Goal: Transaction & Acquisition: Purchase product/service

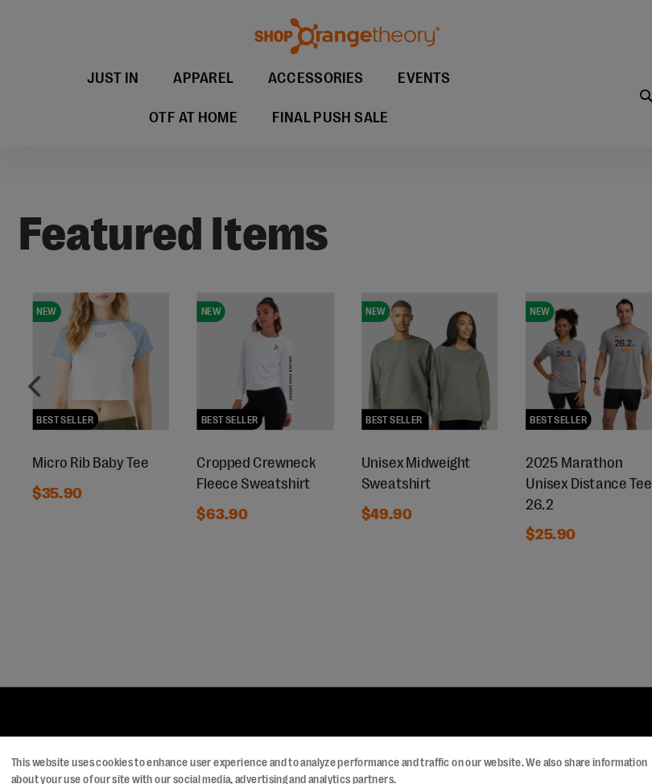
scroll to position [782, 0]
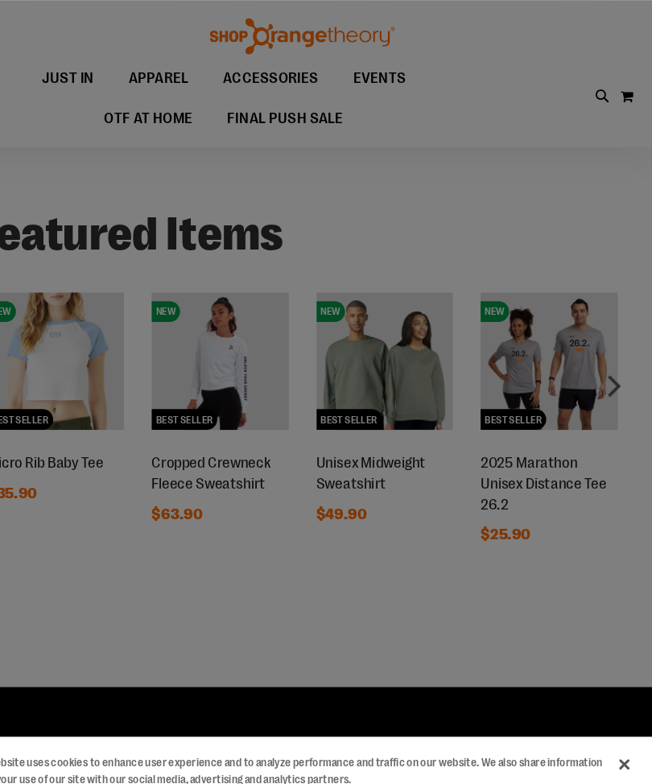
click at [583, 348] on div at bounding box center [326, 392] width 652 height 784
click at [568, 356] on div at bounding box center [326, 392] width 652 height 784
click at [565, 353] on div at bounding box center [326, 392] width 652 height 784
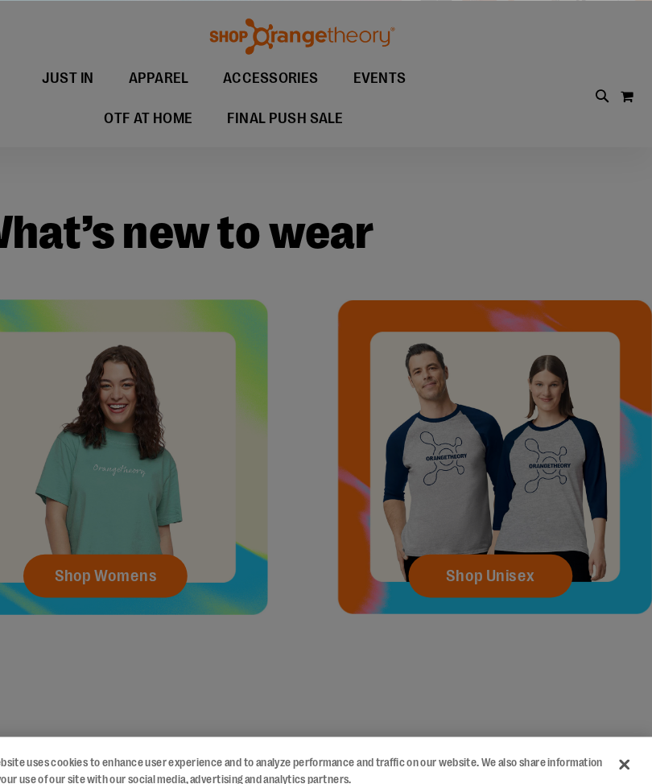
scroll to position [263, 0]
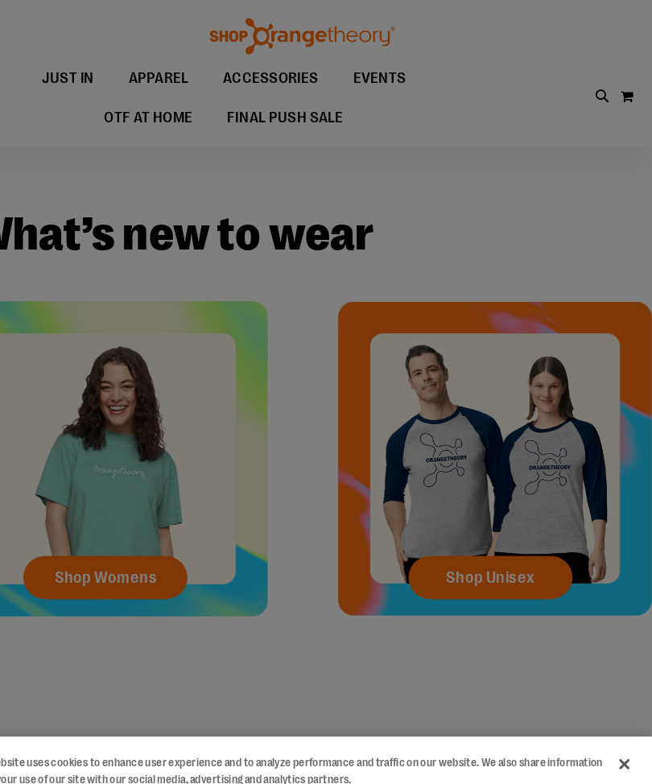
click at [150, 532] on div at bounding box center [326, 392] width 652 height 784
click at [126, 531] on div at bounding box center [326, 392] width 652 height 784
click at [142, 523] on div at bounding box center [326, 392] width 652 height 784
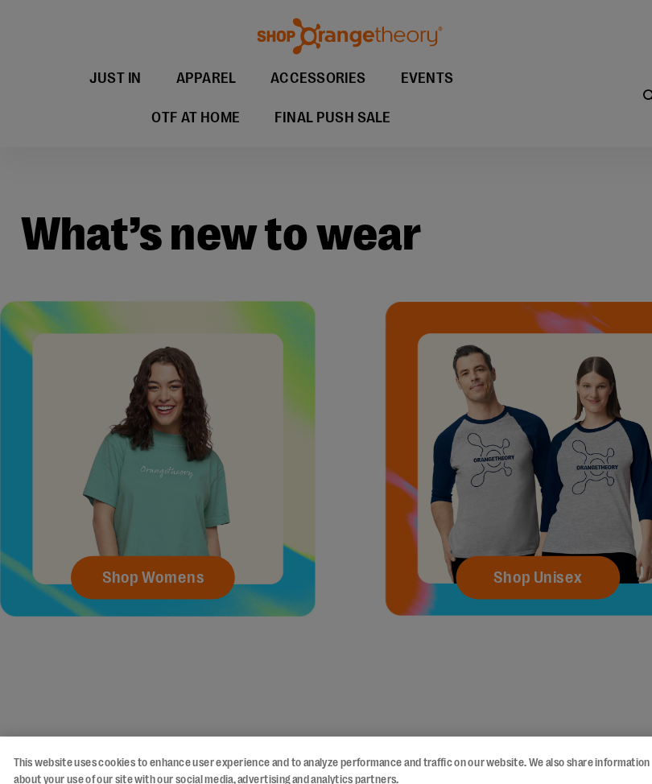
click at [192, 502] on div at bounding box center [326, 392] width 652 height 784
click at [189, 498] on div at bounding box center [326, 392] width 652 height 784
click at [345, 115] on div at bounding box center [326, 392] width 652 height 784
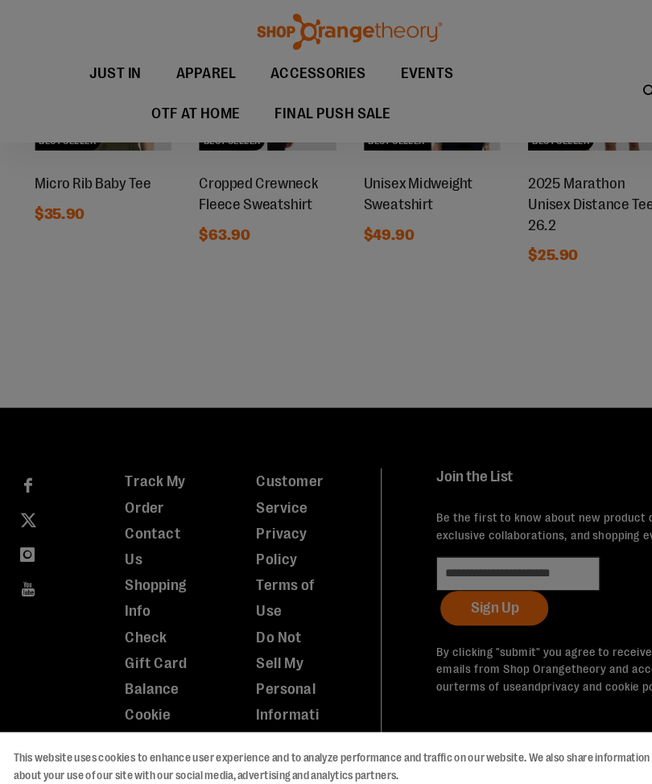
scroll to position [1098, 0]
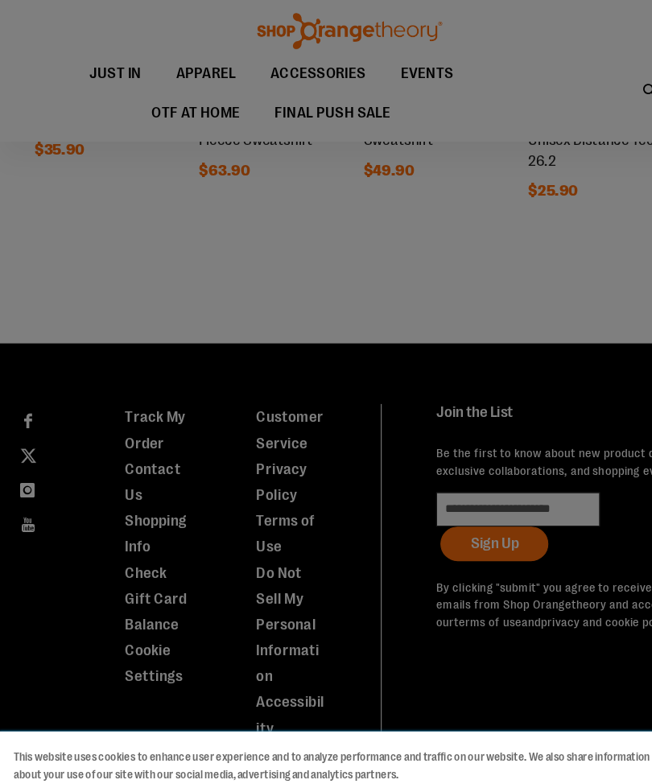
click at [304, 765] on button "Accept Cookies" at bounding box center [279, 759] width 101 height 34
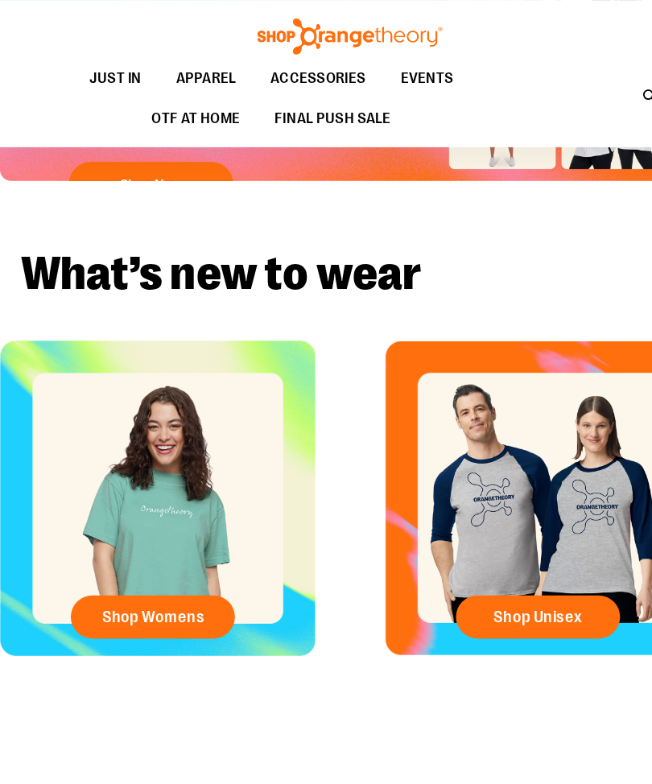
scroll to position [225, 0]
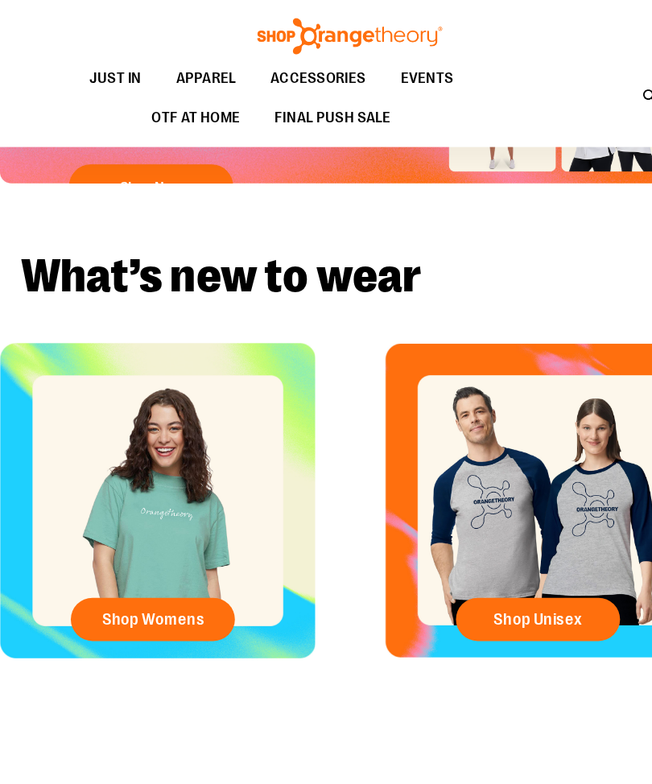
click at [175, 573] on span "Shop Womens" at bounding box center [143, 577] width 96 height 18
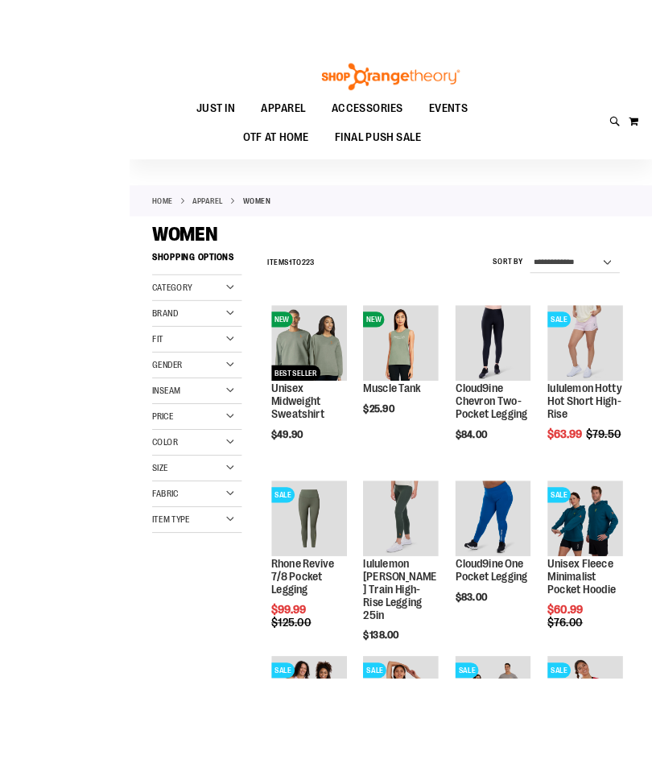
scroll to position [39, 0]
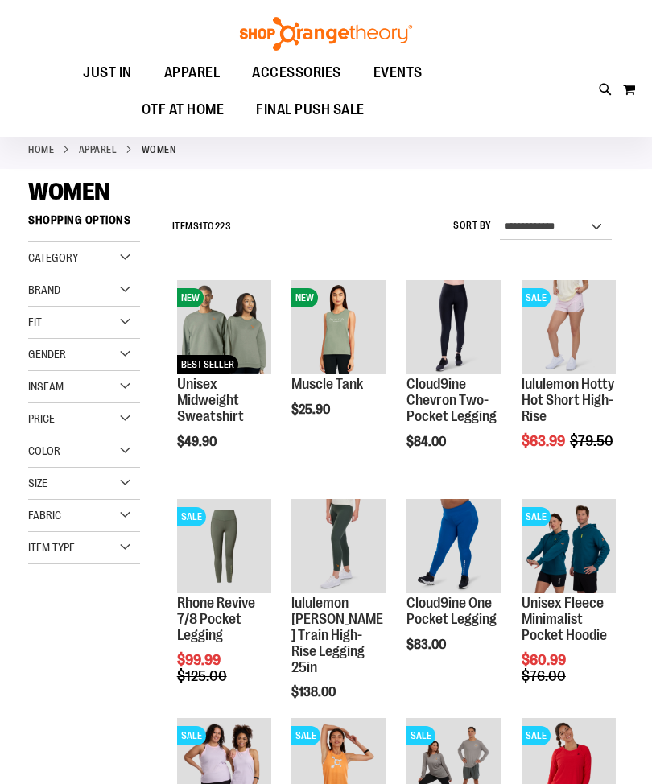
click at [355, 505] on span "Quickview" at bounding box center [329, 526] width 76 height 42
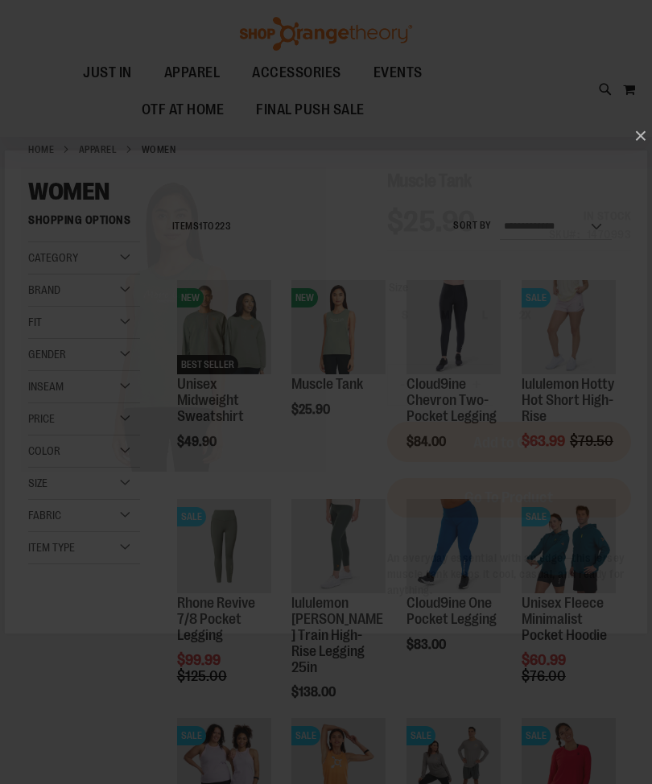
scroll to position [0, 0]
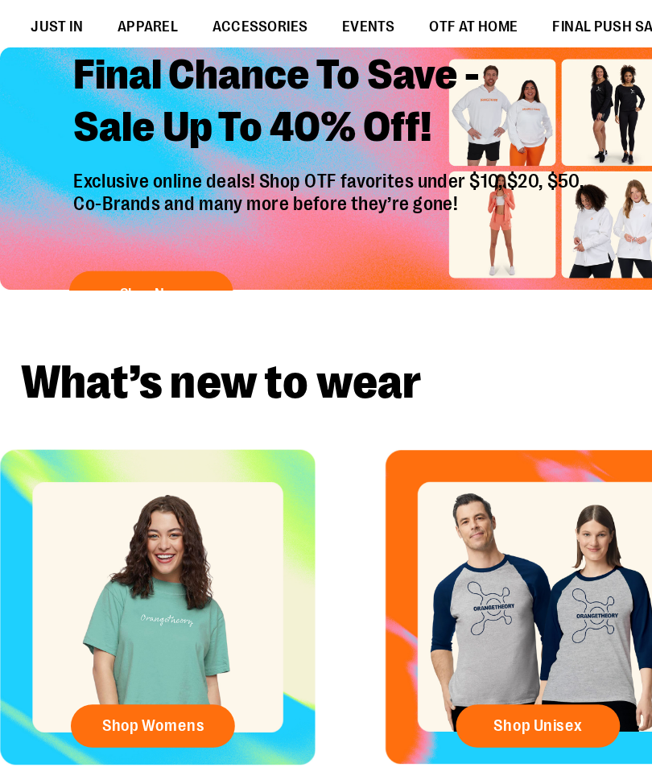
scroll to position [107, 0]
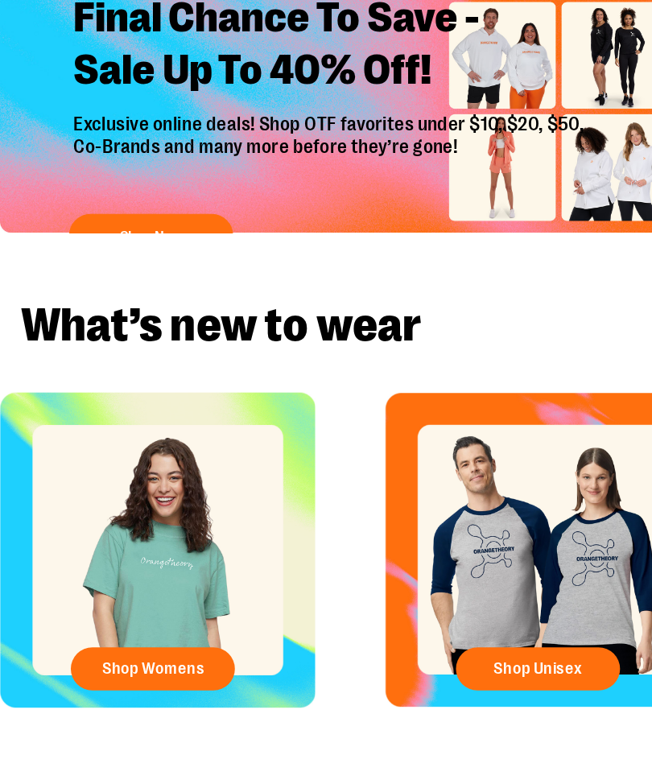
click at [175, 670] on span "Shop Womens" at bounding box center [143, 677] width 96 height 18
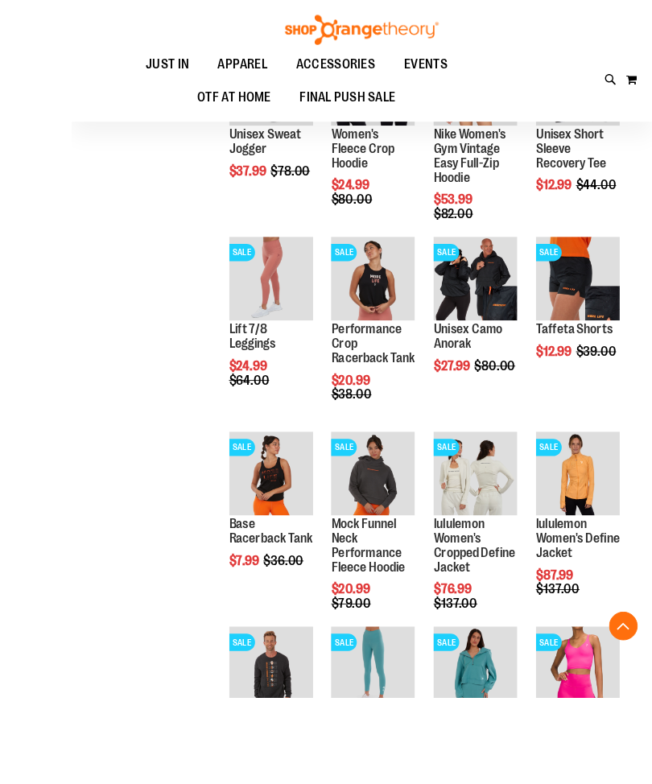
scroll to position [1485, 0]
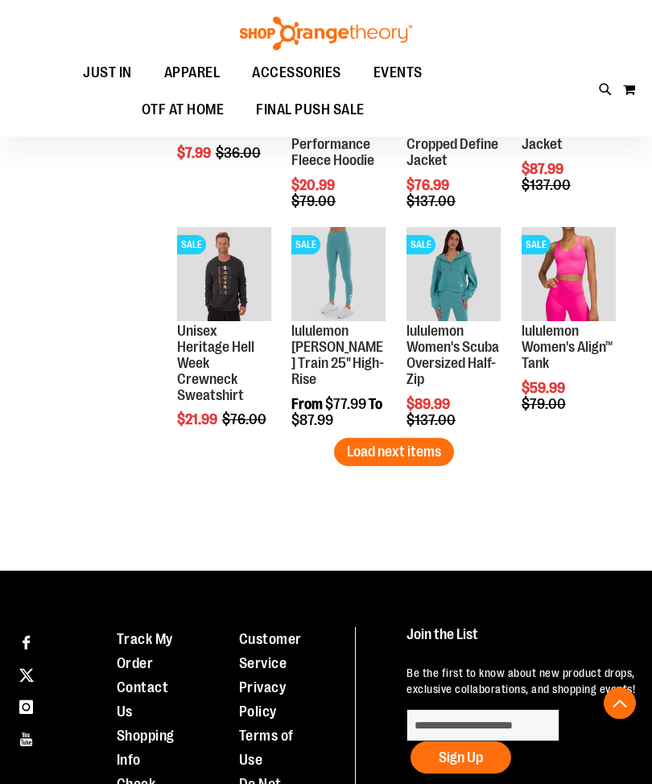
scroll to position [1843, 0]
click at [415, 448] on span "Load next items" at bounding box center [394, 452] width 94 height 16
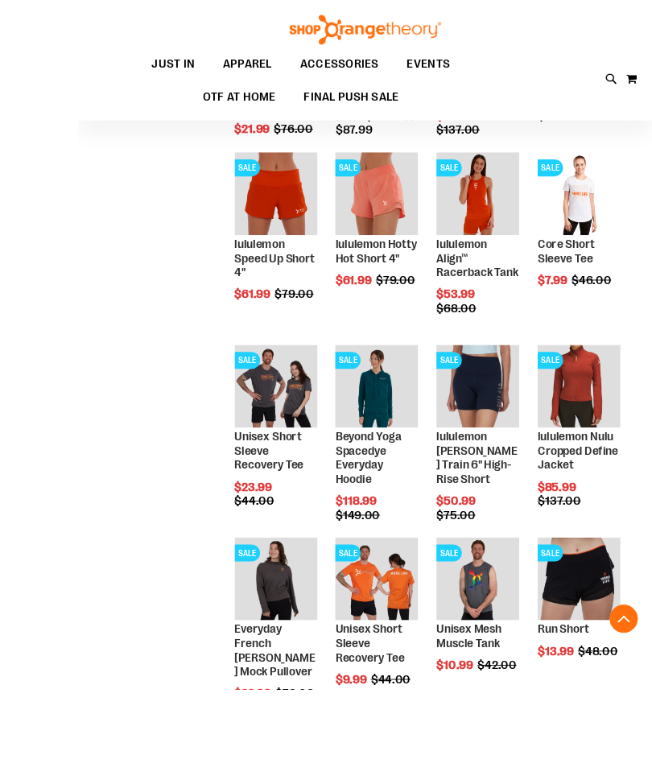
scroll to position [2327, 0]
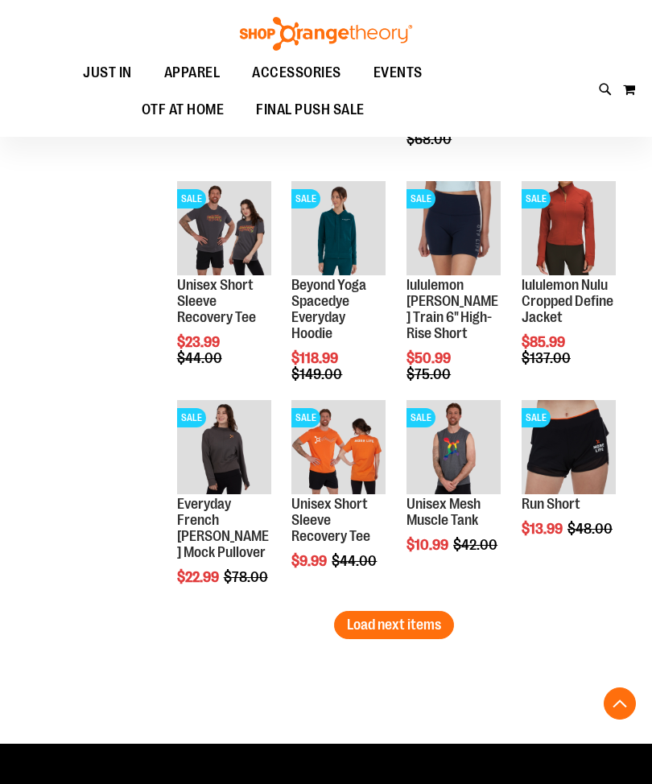
click at [427, 629] on span "Load next items" at bounding box center [394, 625] width 94 height 16
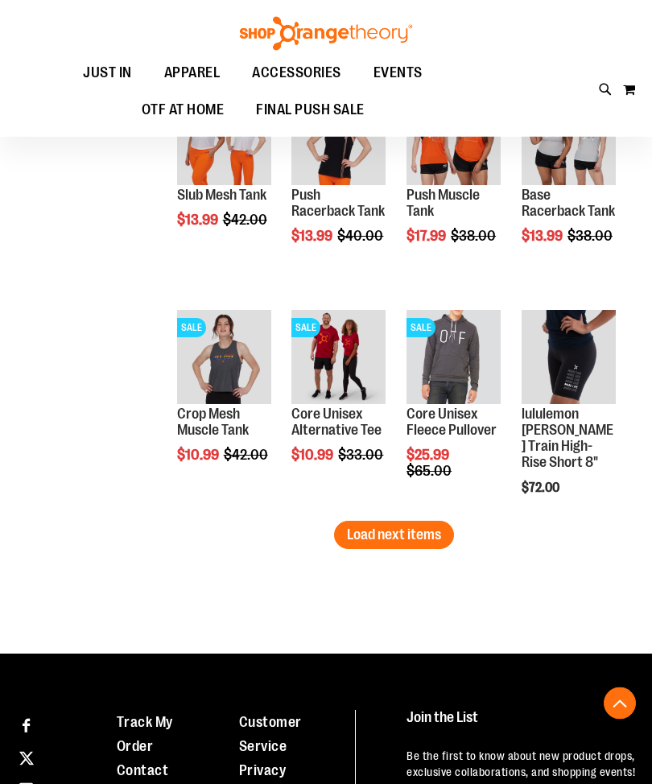
scroll to position [3076, 0]
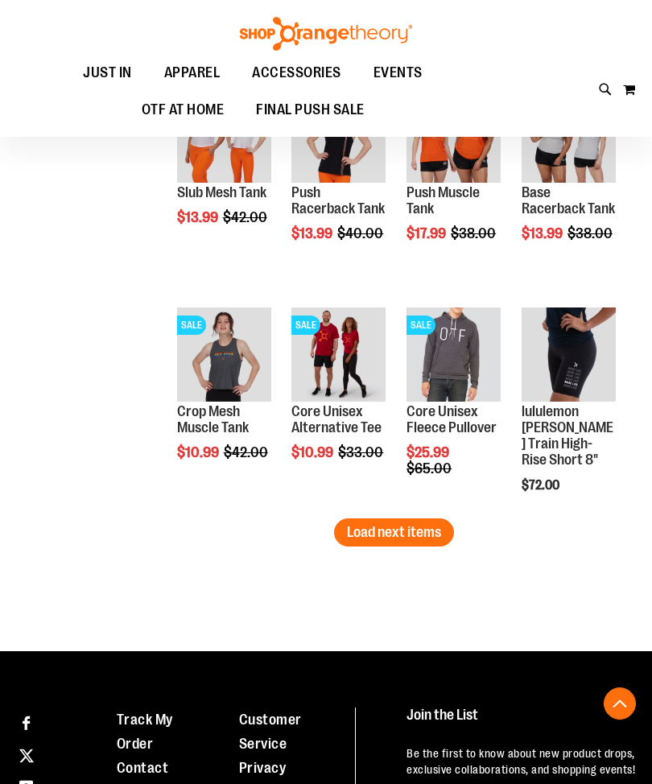
click at [417, 534] on span "Load next items" at bounding box center [394, 532] width 94 height 16
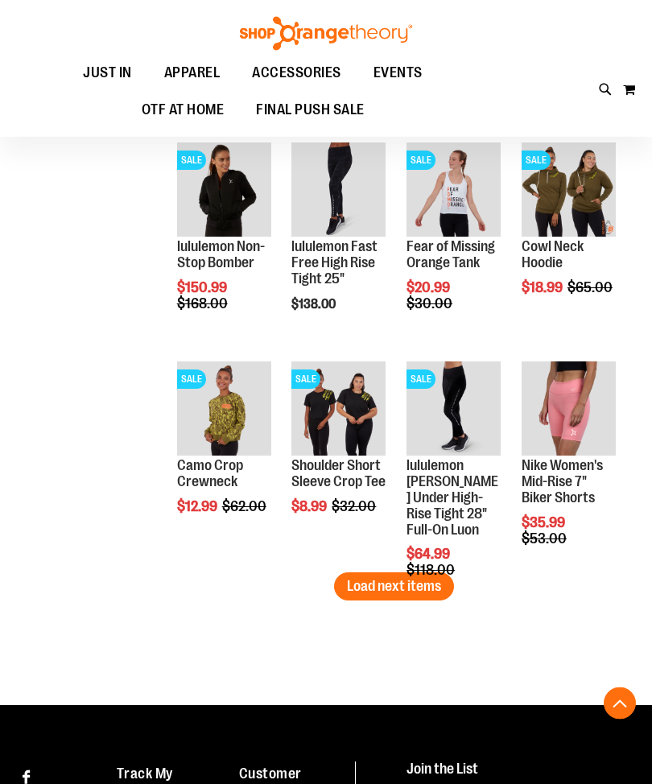
scroll to position [3679, 0]
click at [426, 584] on span "Load next items" at bounding box center [394, 586] width 94 height 16
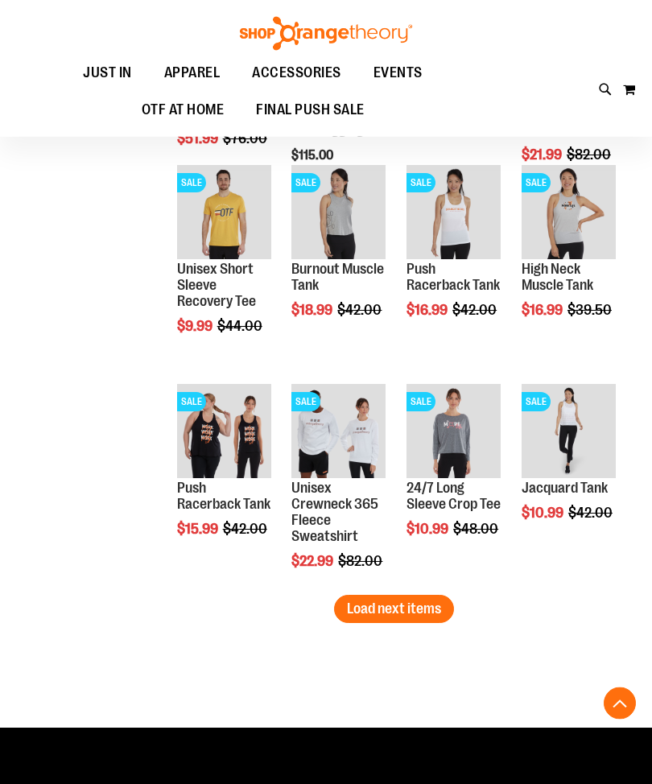
scroll to position [4314, 0]
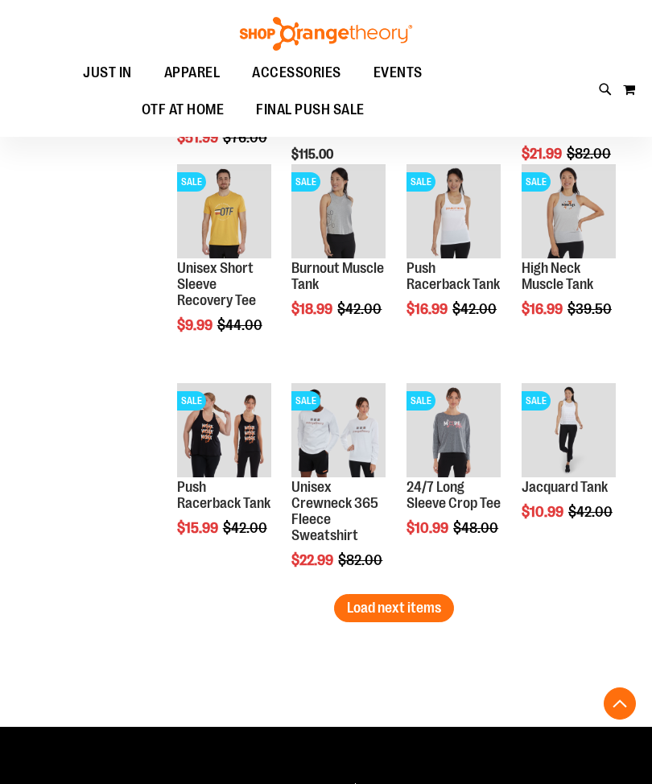
click at [431, 609] on span "Load next items" at bounding box center [394, 608] width 94 height 16
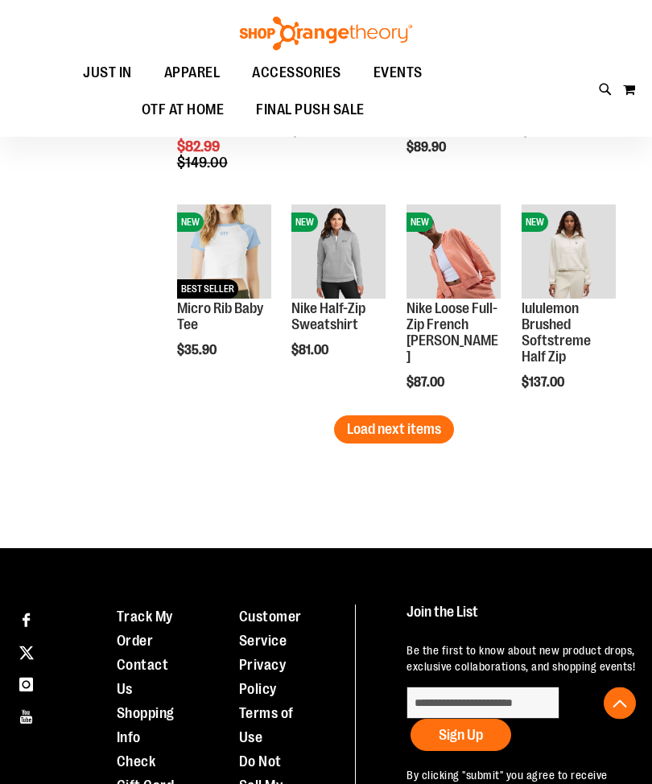
scroll to position [5160, 0]
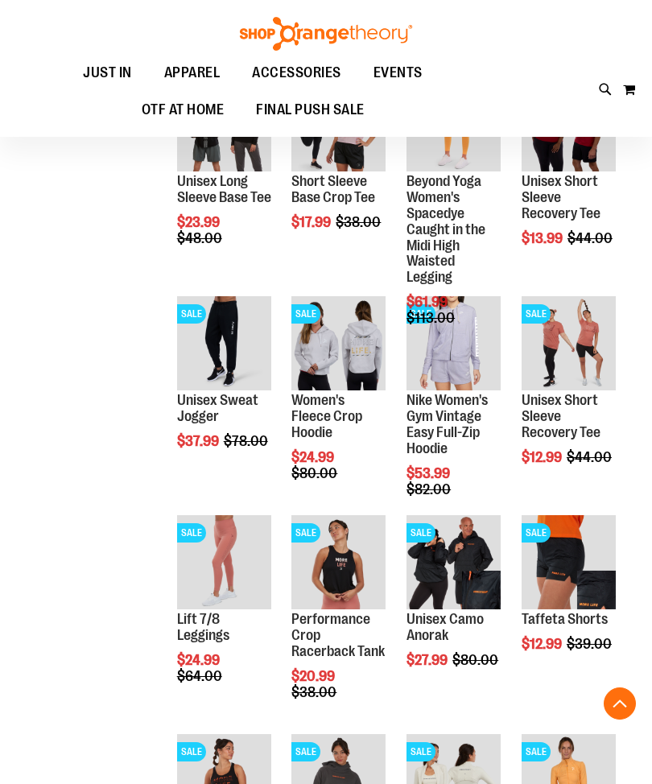
scroll to position [1013, 0]
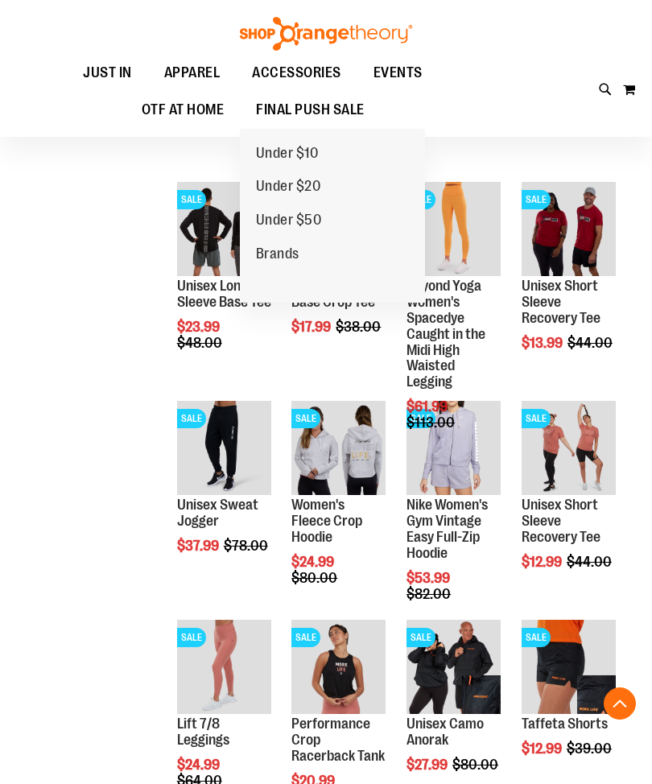
click at [330, 105] on span "FINAL PUSH SALE" at bounding box center [310, 110] width 109 height 36
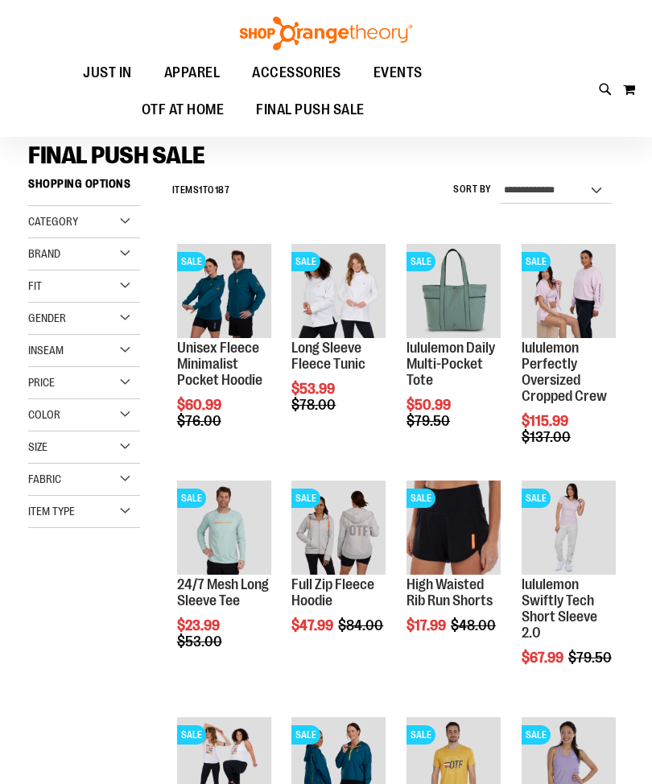
scroll to position [90, 0]
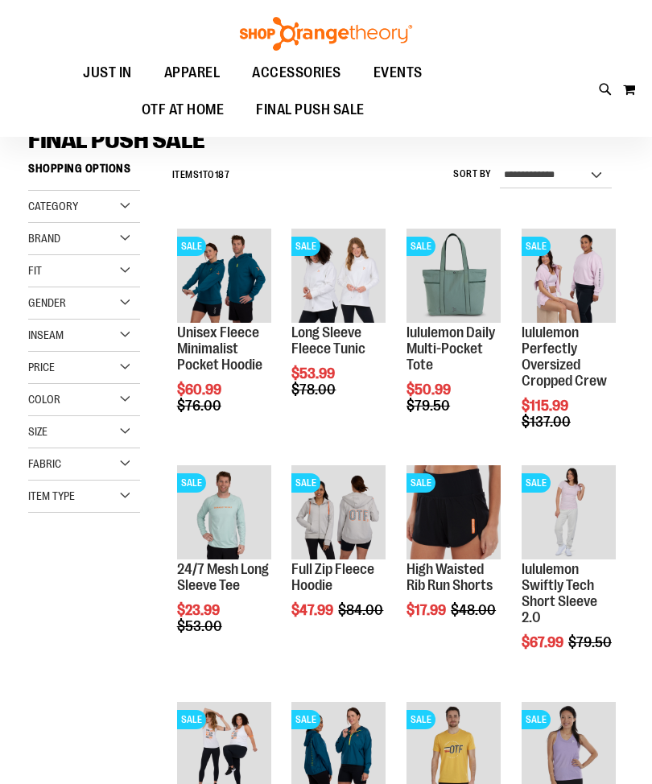
click at [651, 509] on main "**********" at bounding box center [326, 577] width 652 height 918
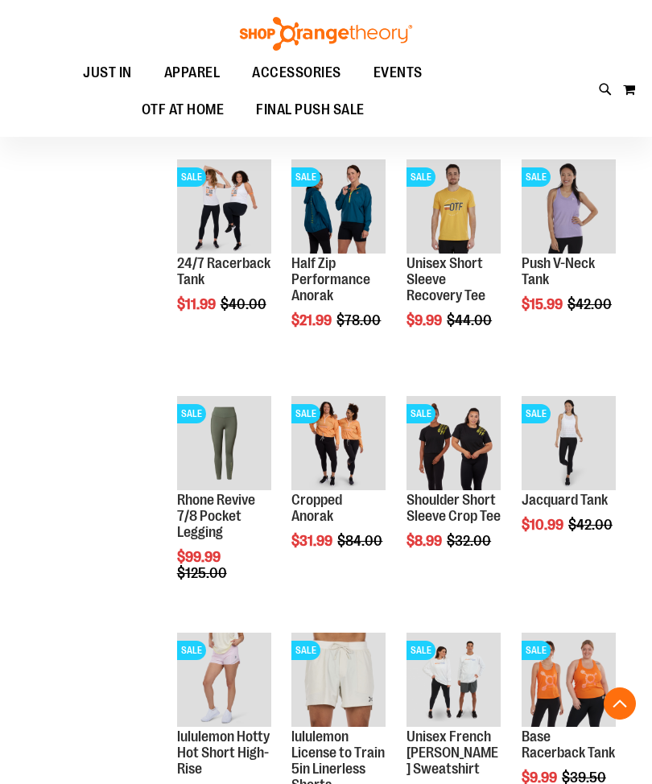
scroll to position [676, 0]
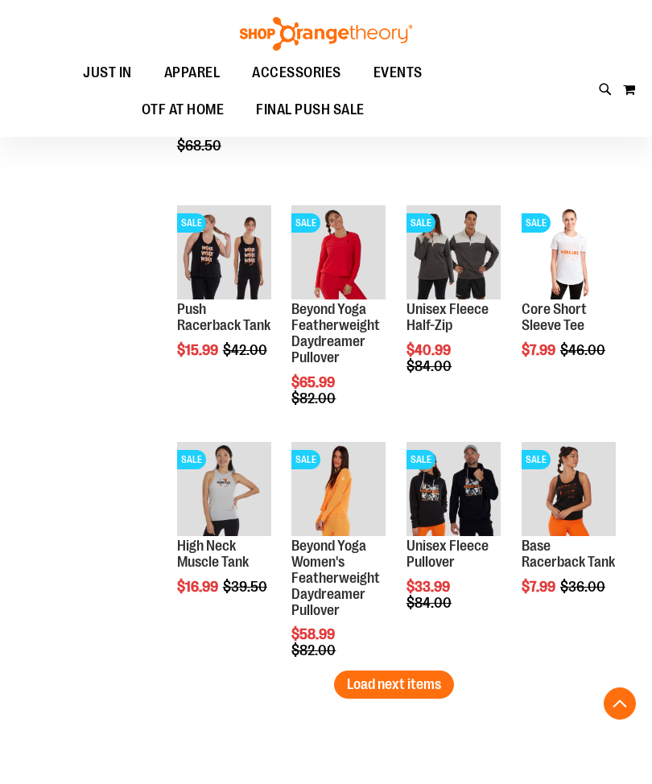
scroll to position [1770, 0]
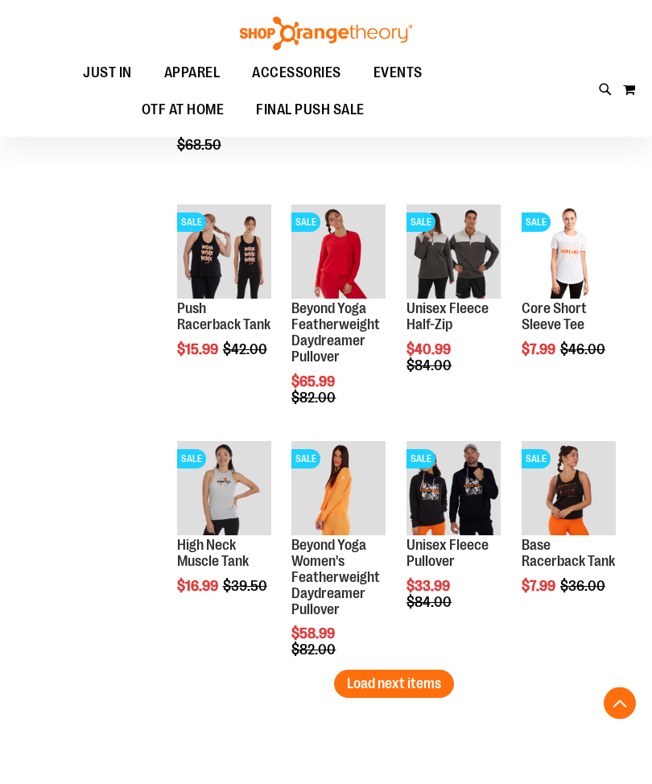
click at [428, 682] on span "Load next items" at bounding box center [394, 684] width 94 height 16
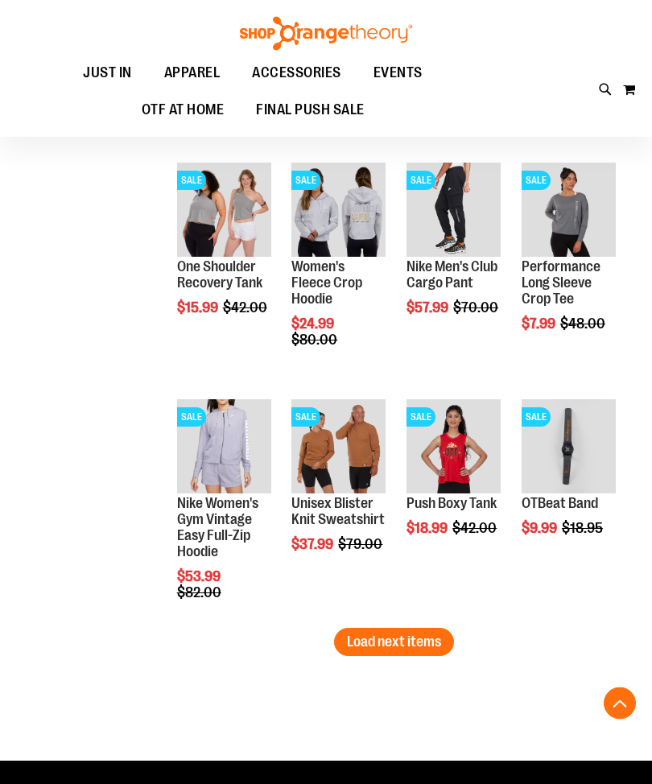
scroll to position [2523, 0]
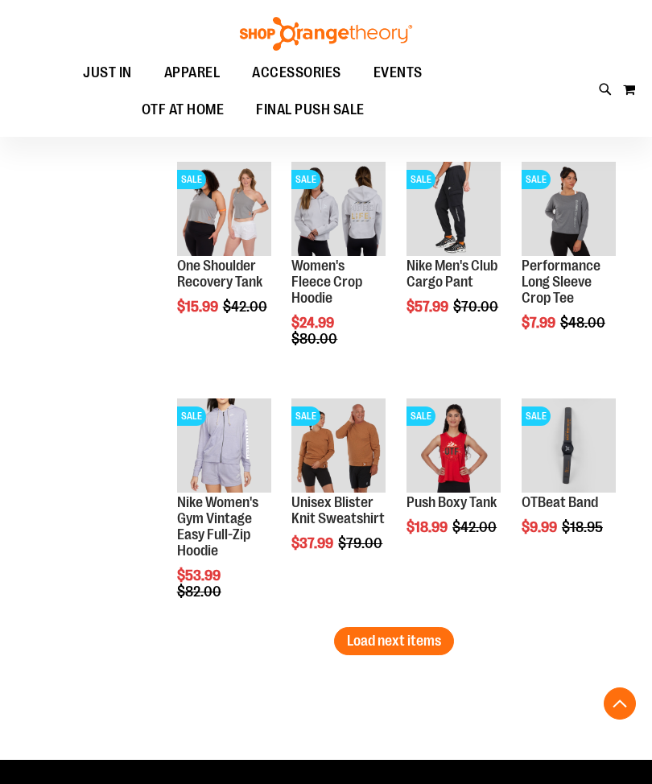
click at [424, 635] on span "Load next items" at bounding box center [394, 641] width 94 height 16
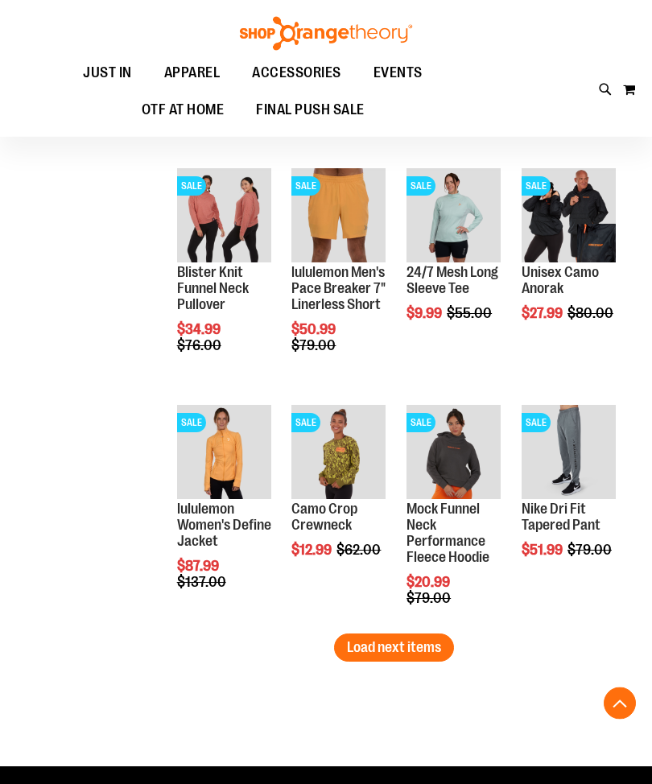
scroll to position [3228, 0]
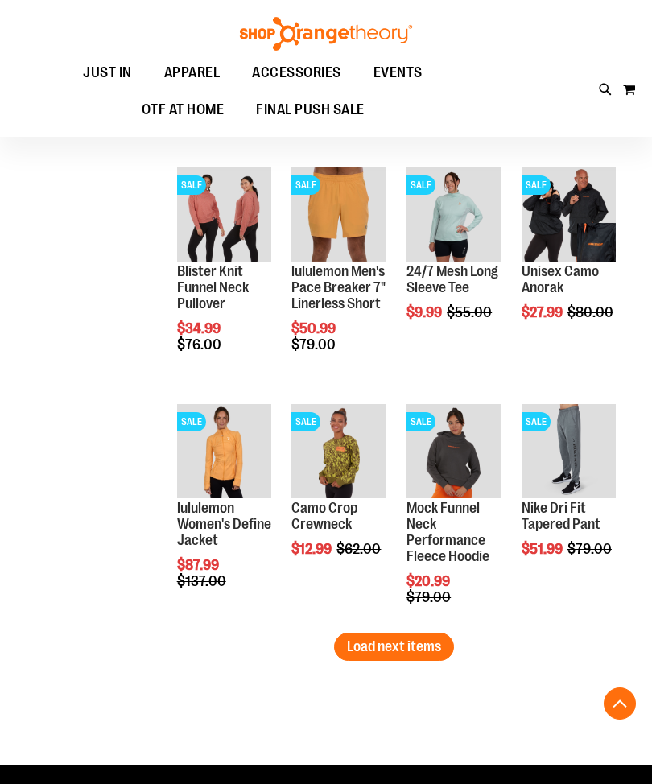
click at [420, 642] on span "Load next items" at bounding box center [394, 646] width 94 height 16
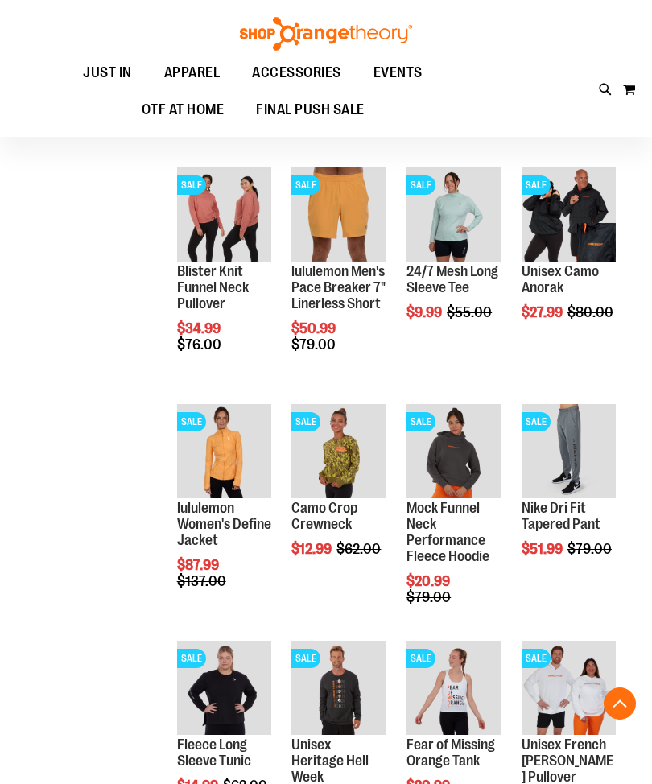
click at [457, 452] on img "product" at bounding box center [453, 451] width 94 height 94
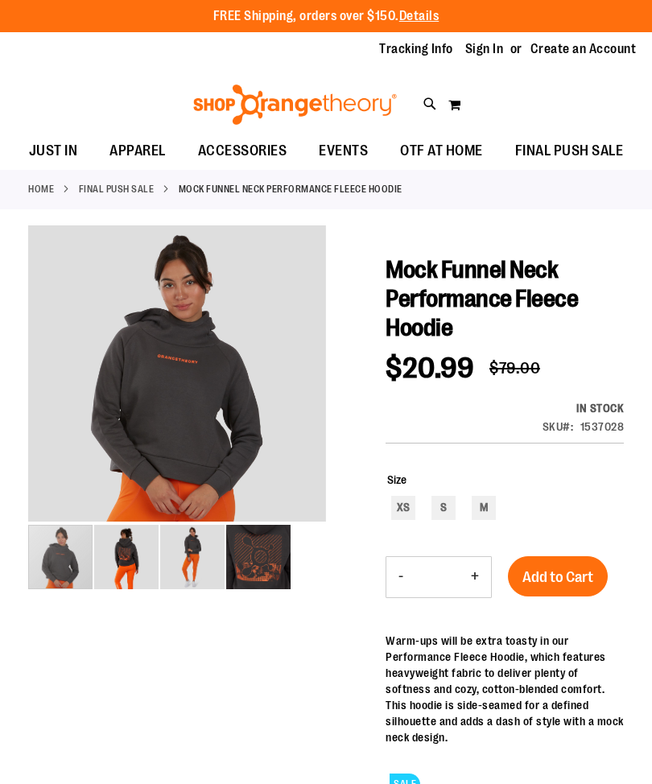
click at [66, 555] on div "carousel" at bounding box center [60, 557] width 64 height 64
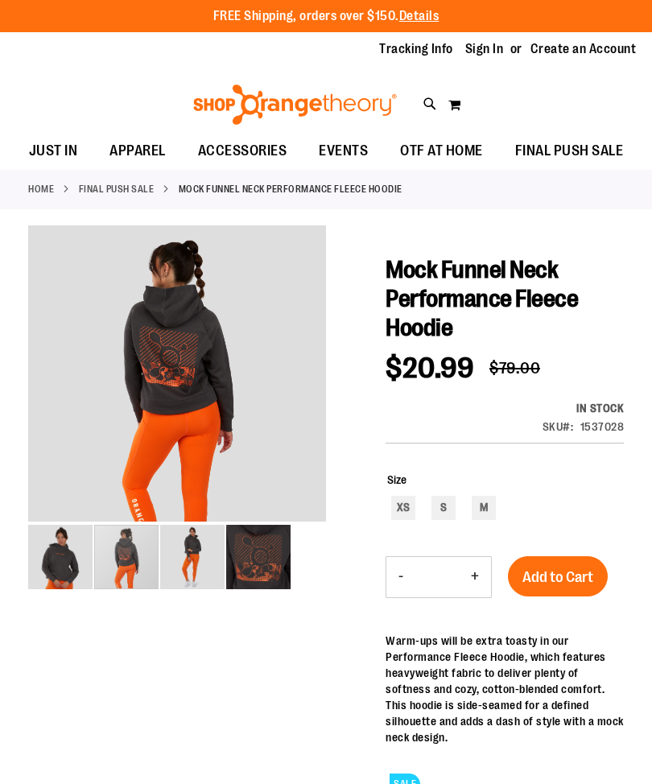
click at [123, 564] on div "carousel" at bounding box center [126, 557] width 64 height 64
click at [159, 566] on div "carousel" at bounding box center [126, 557] width 64 height 64
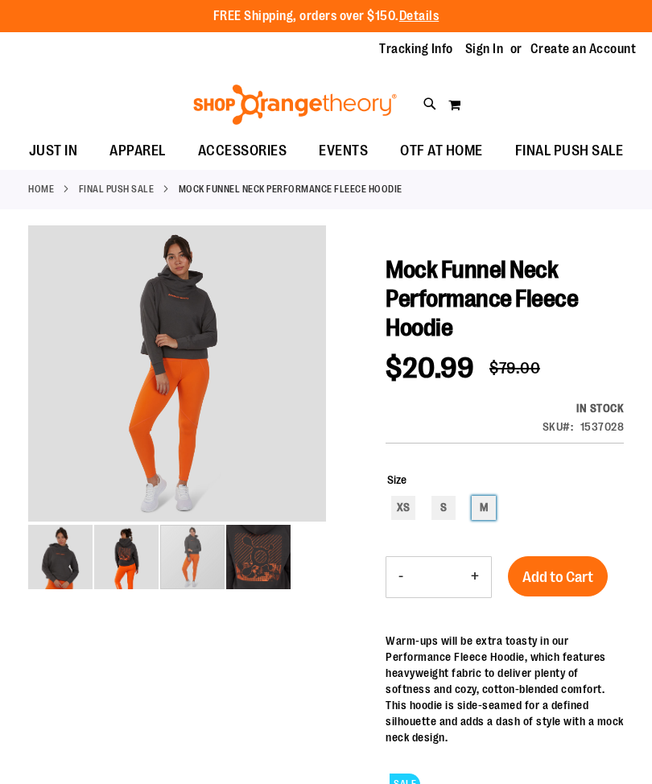
click at [495, 504] on div "M" at bounding box center [484, 508] width 24 height 24
type input "***"
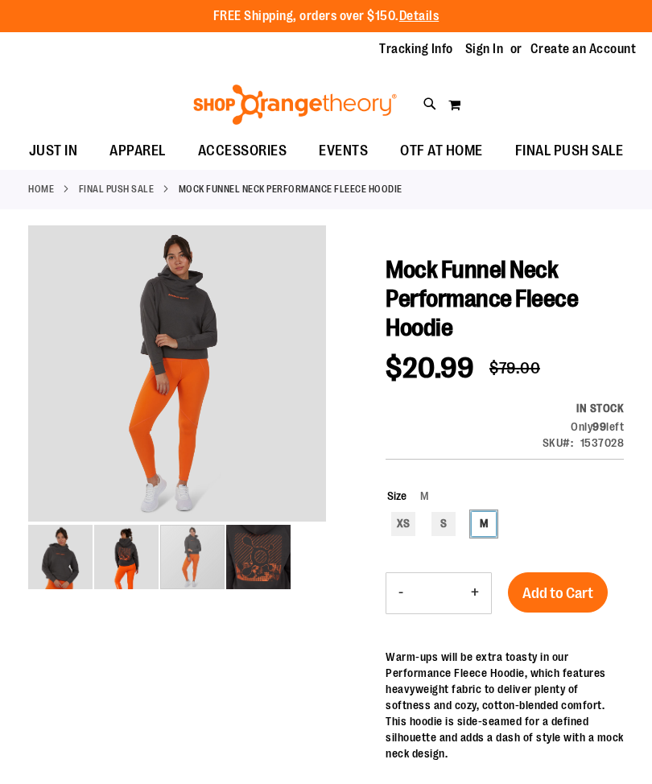
click at [70, 554] on img "image 1 of 4" at bounding box center [60, 557] width 64 height 64
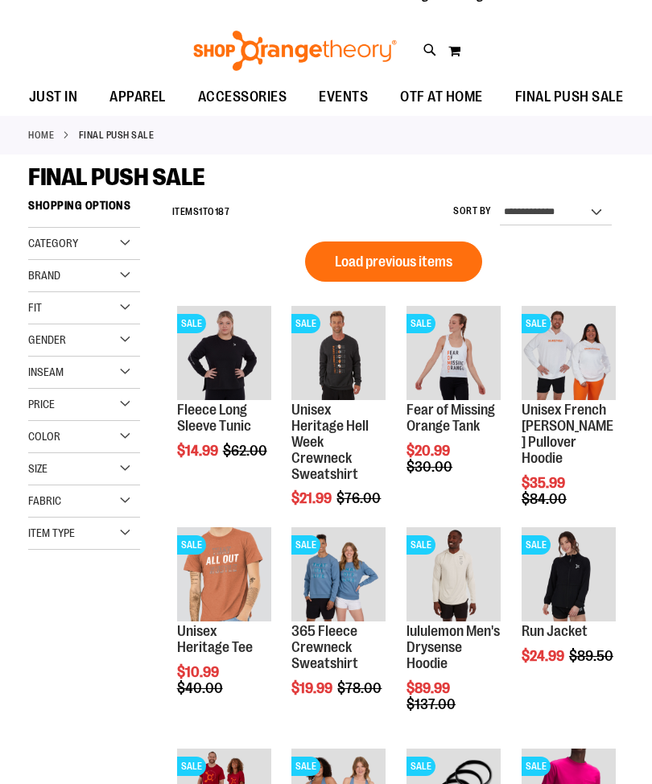
scroll to position [71, 0]
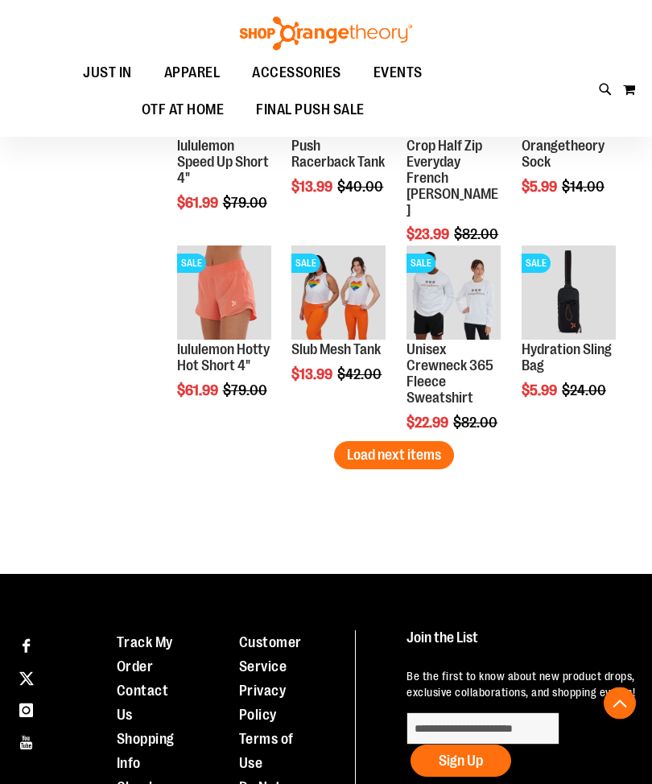
scroll to position [1743, 0]
click at [317, 503] on div "Page Page Previous Page 4 Page 5 You're currently reading page 6" at bounding box center [394, 501] width 460 height 16
click at [402, 442] on button "Load next items" at bounding box center [394, 455] width 120 height 28
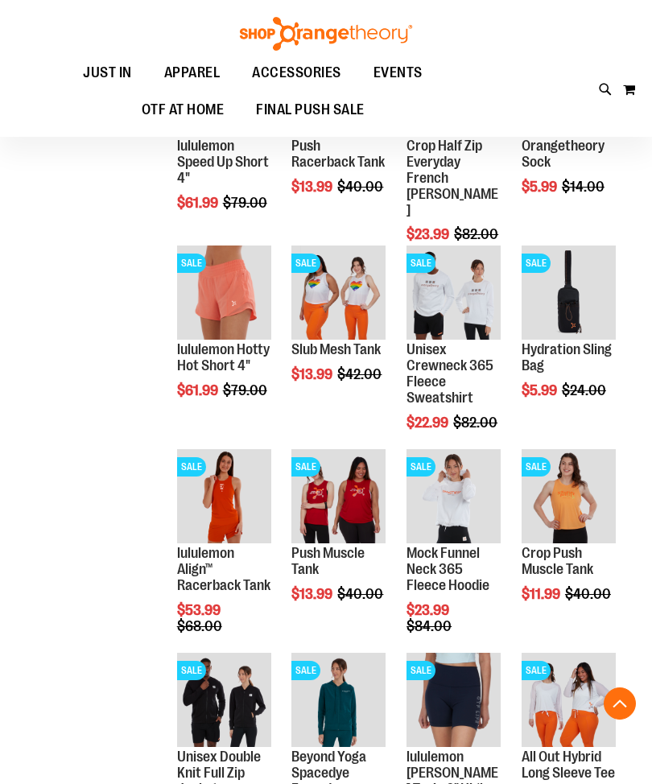
click at [436, 519] on span "Quickview" at bounding box center [444, 540] width 76 height 42
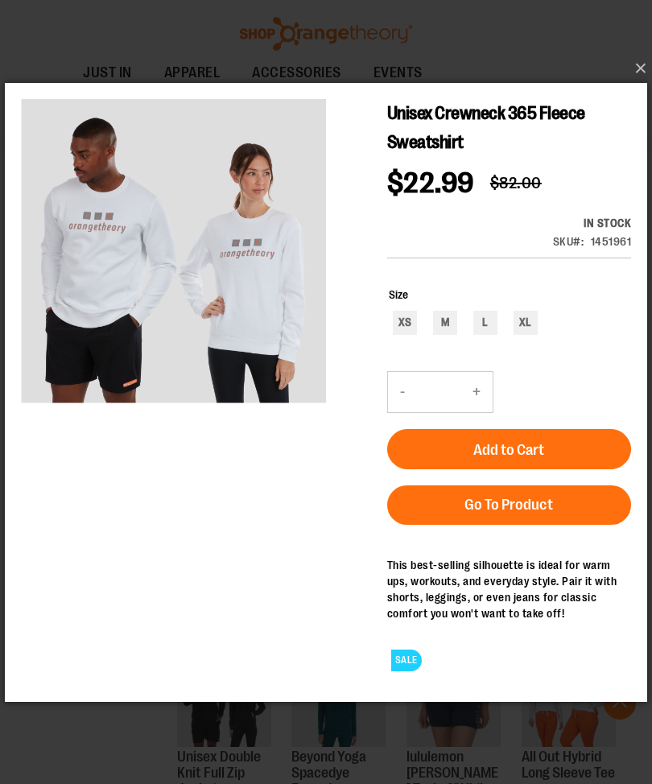
click at [647, 86] on button "×" at bounding box center [331, 68] width 642 height 35
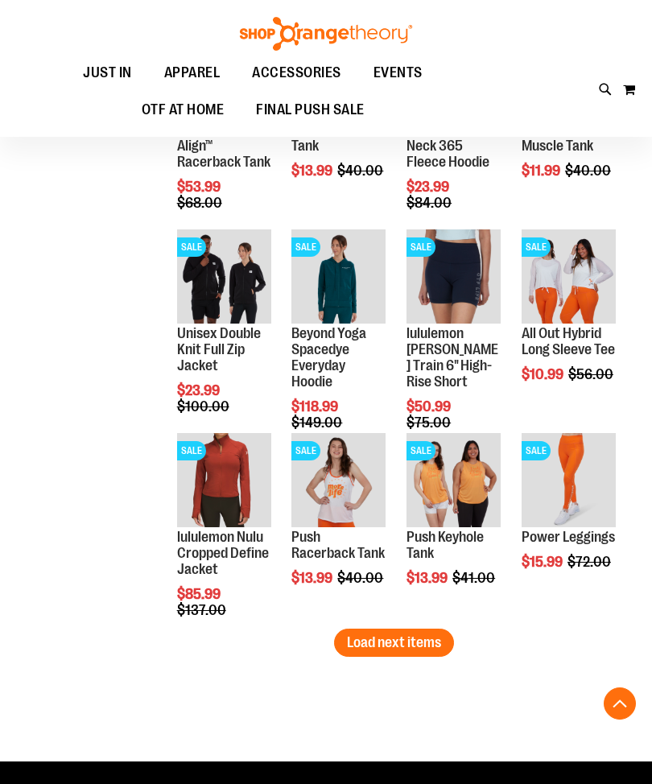
scroll to position [2168, 0]
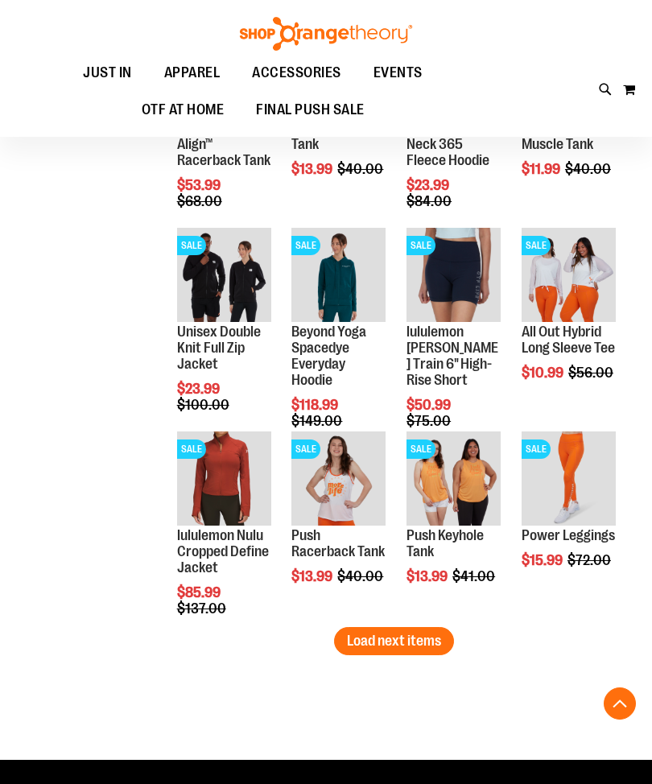
click at [577, 262] on img "product" at bounding box center [569, 275] width 94 height 94
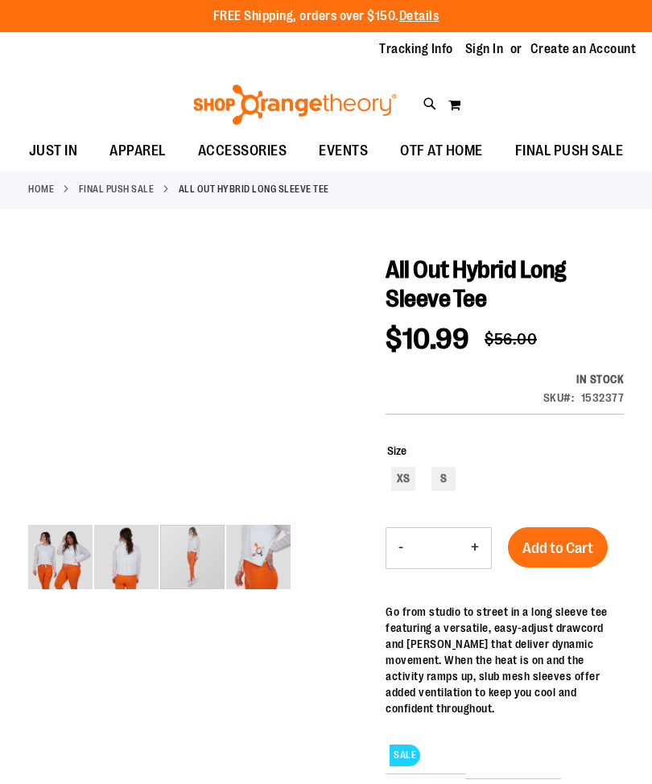
click at [192, 559] on img "image 3 of 4" at bounding box center [192, 557] width 64 height 64
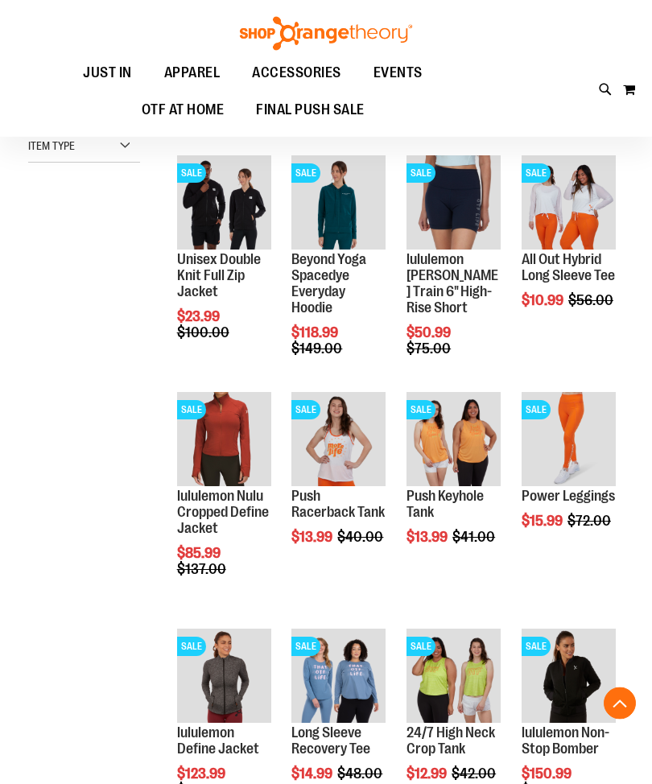
scroll to position [440, 0]
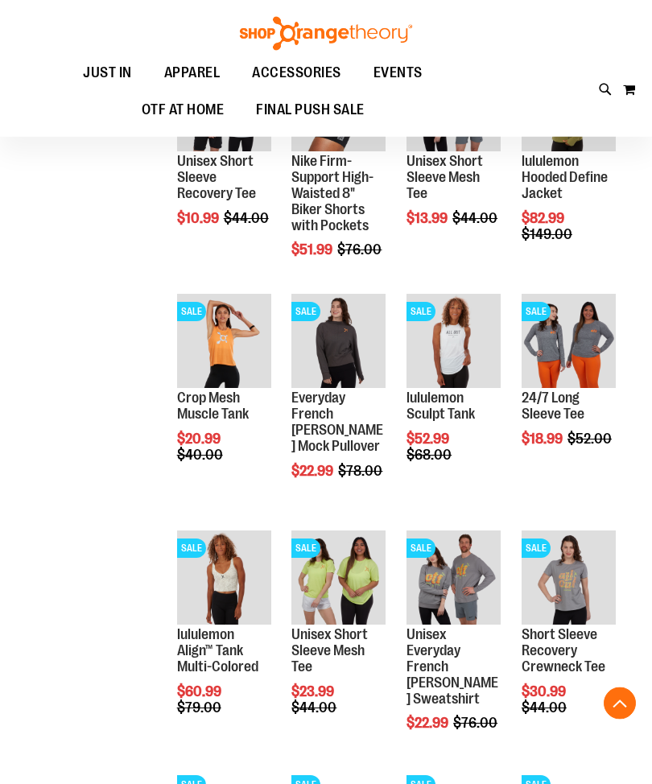
scroll to position [1486, 0]
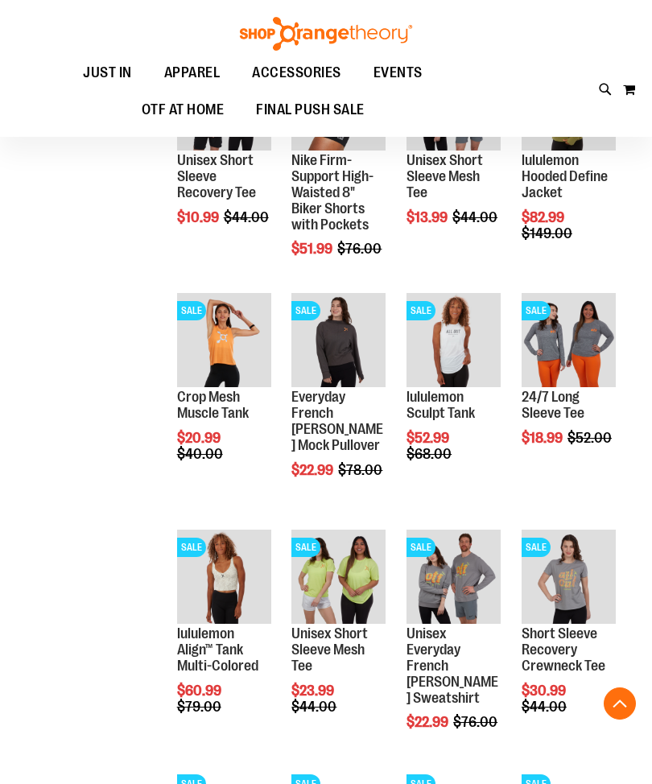
click at [583, 333] on img "product" at bounding box center [569, 340] width 94 height 94
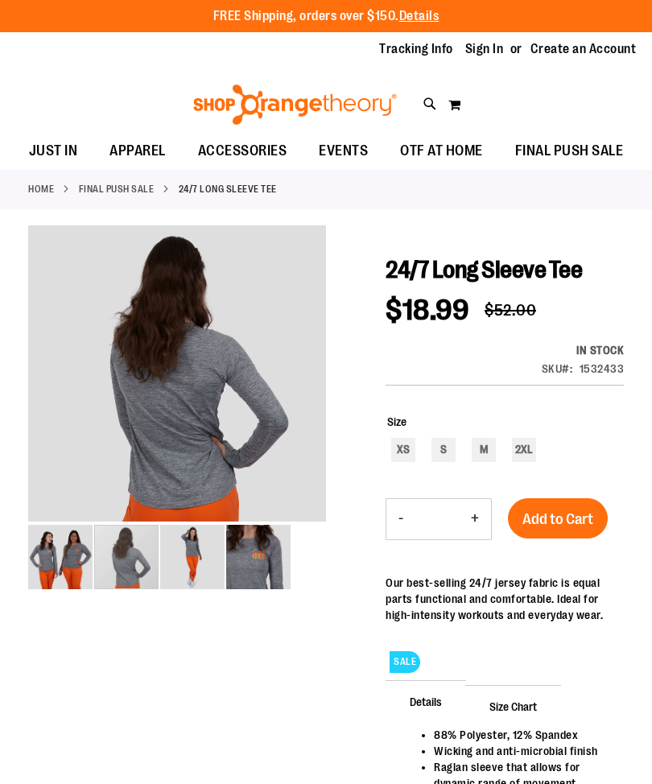
click at [151, 554] on img "image 2 of 4" at bounding box center [126, 557] width 64 height 64
click at [493, 448] on div "M" at bounding box center [484, 450] width 24 height 24
type input "***"
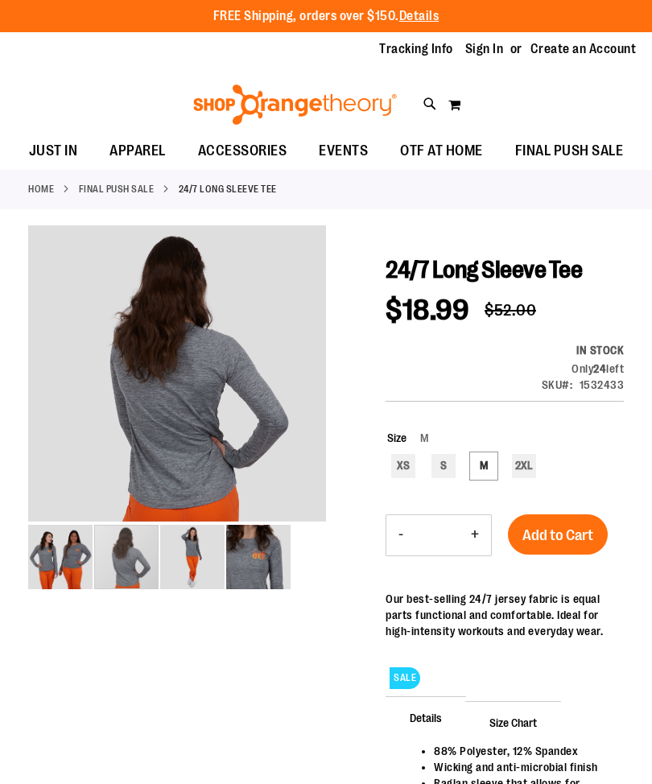
click at [577, 522] on button "Add to Cart" at bounding box center [558, 534] width 100 height 40
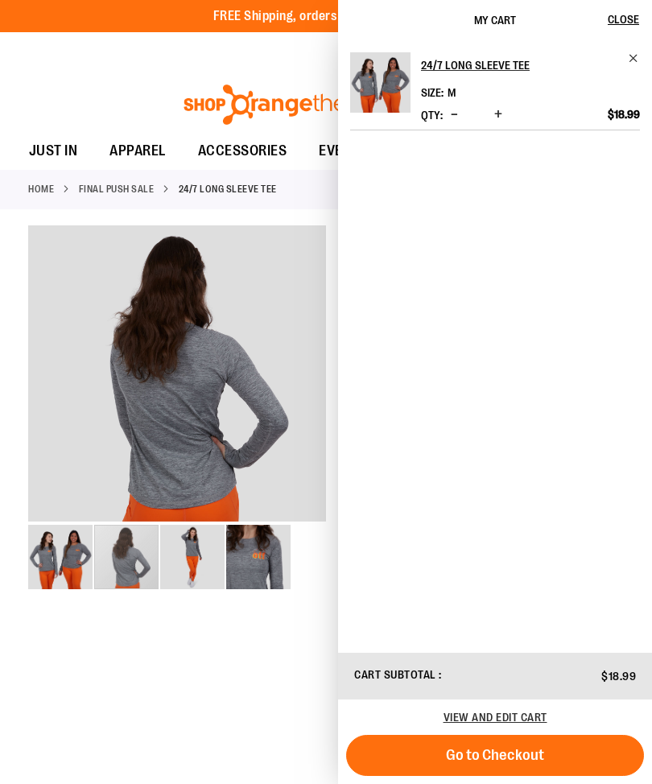
click at [268, 654] on div at bounding box center [326, 564] width 596 height 679
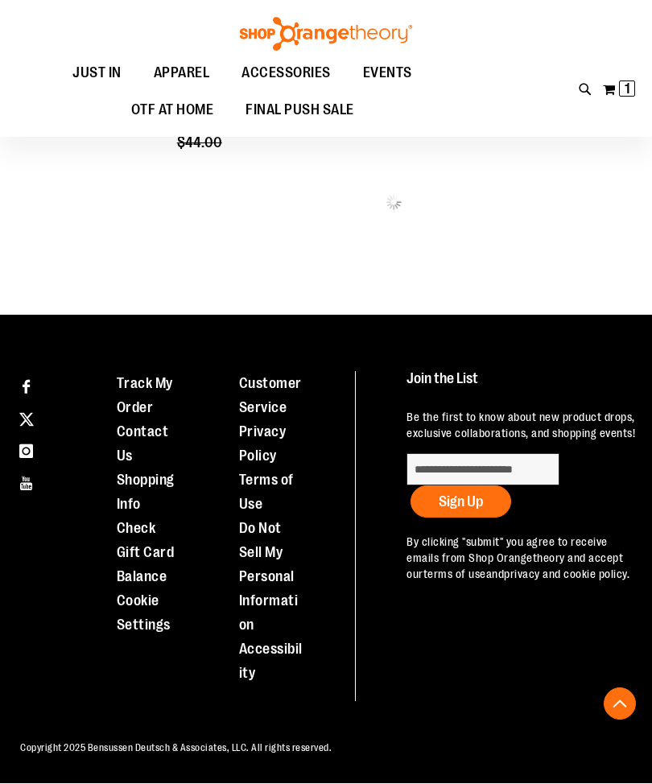
scroll to position [667, 0]
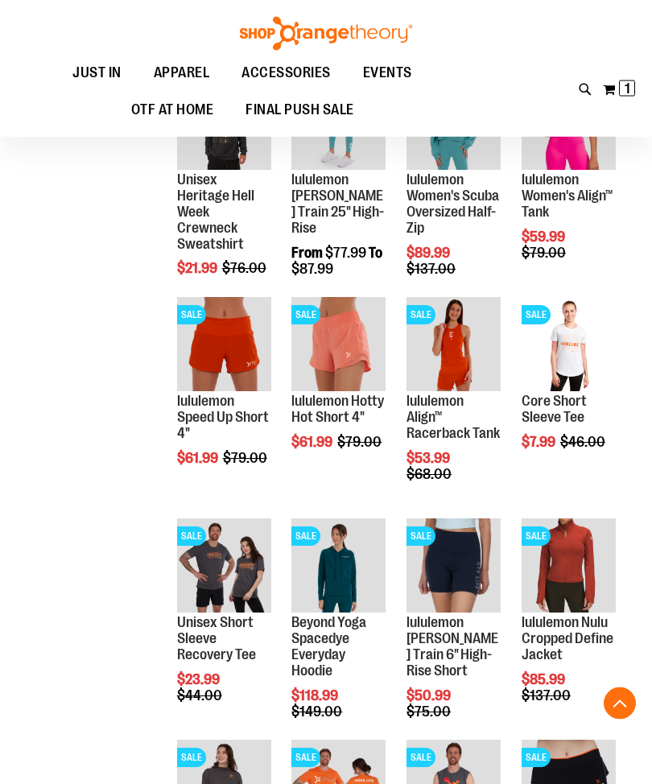
scroll to position [726, 0]
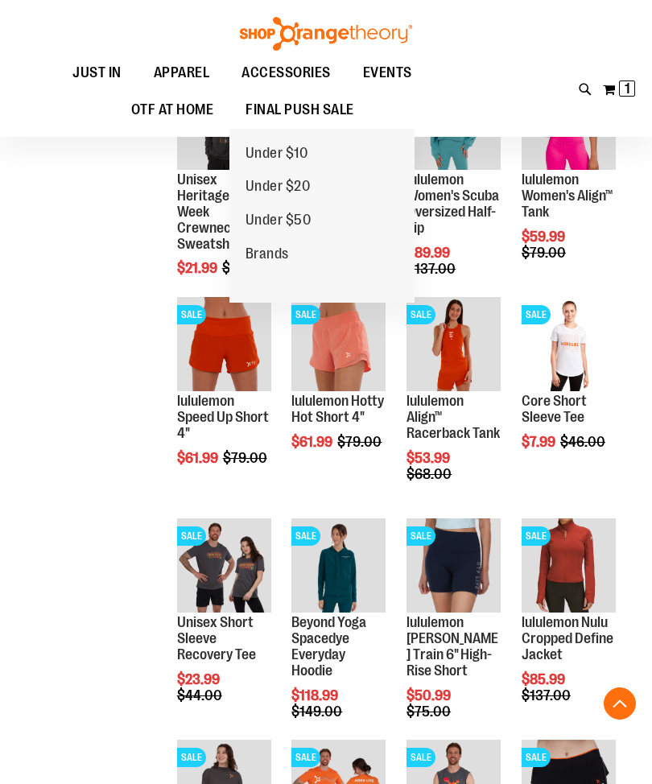
click at [320, 99] on span "FINAL PUSH SALE" at bounding box center [299, 110] width 109 height 36
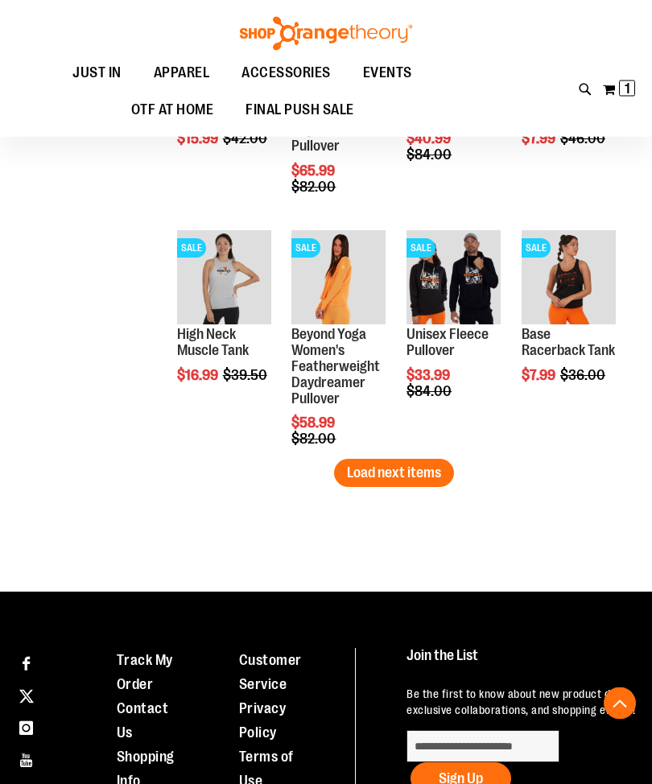
scroll to position [1982, 0]
click at [439, 468] on span "Load next items" at bounding box center [394, 472] width 94 height 16
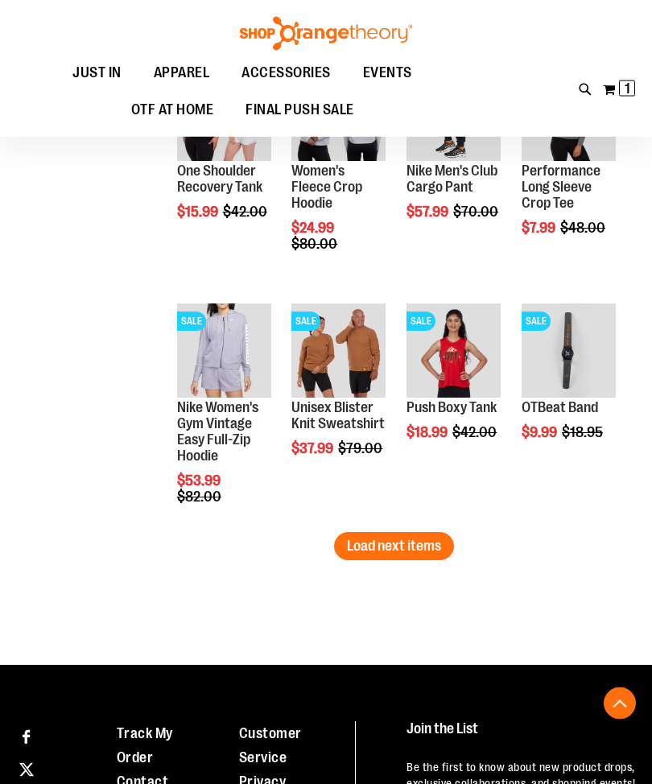
scroll to position [2618, 0]
click at [428, 550] on span "Load next items" at bounding box center [394, 546] width 94 height 16
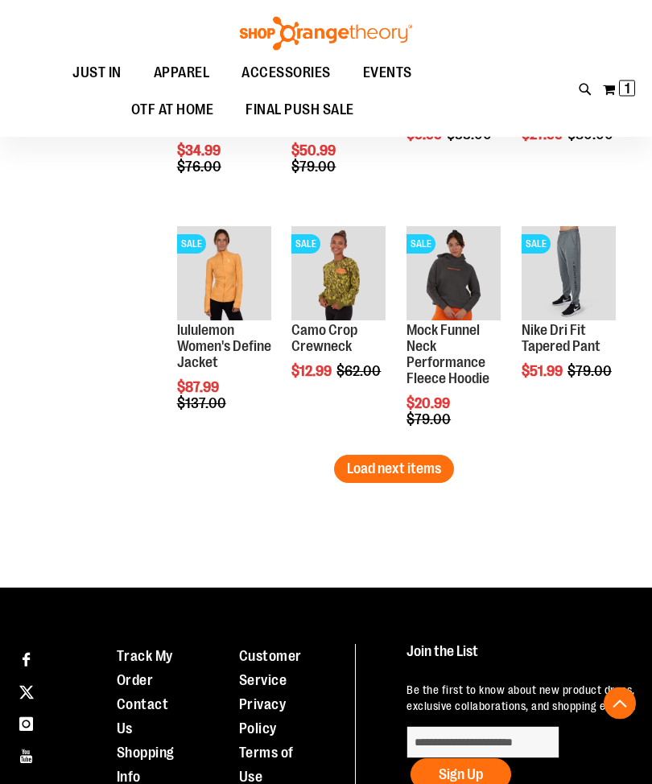
scroll to position [3406, 0]
click at [407, 460] on span "Load next items" at bounding box center [394, 468] width 94 height 16
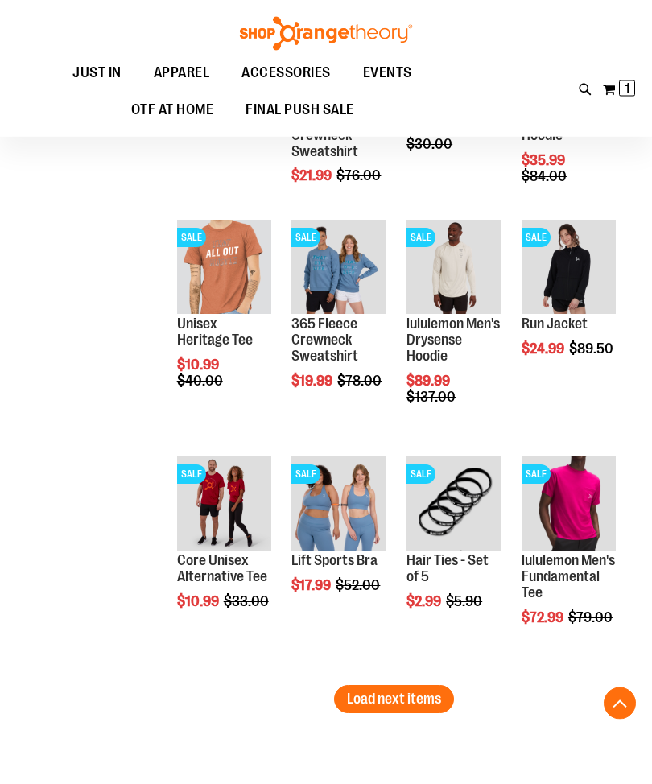
scroll to position [3888, 0]
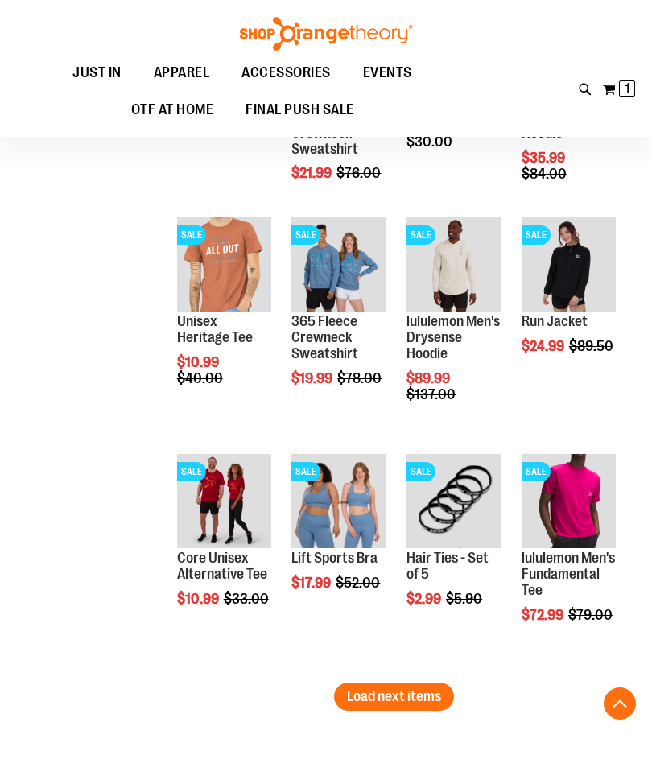
click at [435, 691] on span "Load next items" at bounding box center [394, 696] width 94 height 16
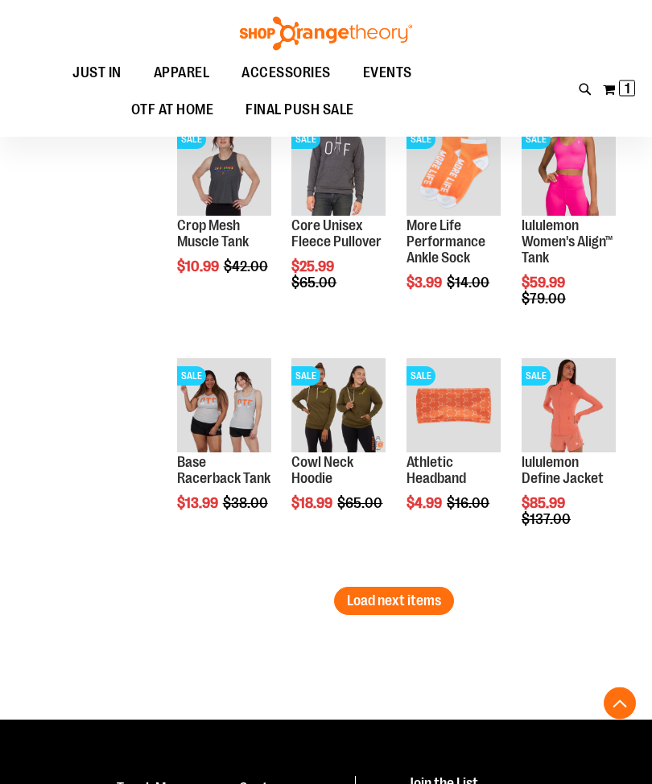
scroll to position [4693, 0]
click at [434, 604] on span "Load next items" at bounding box center [394, 600] width 94 height 16
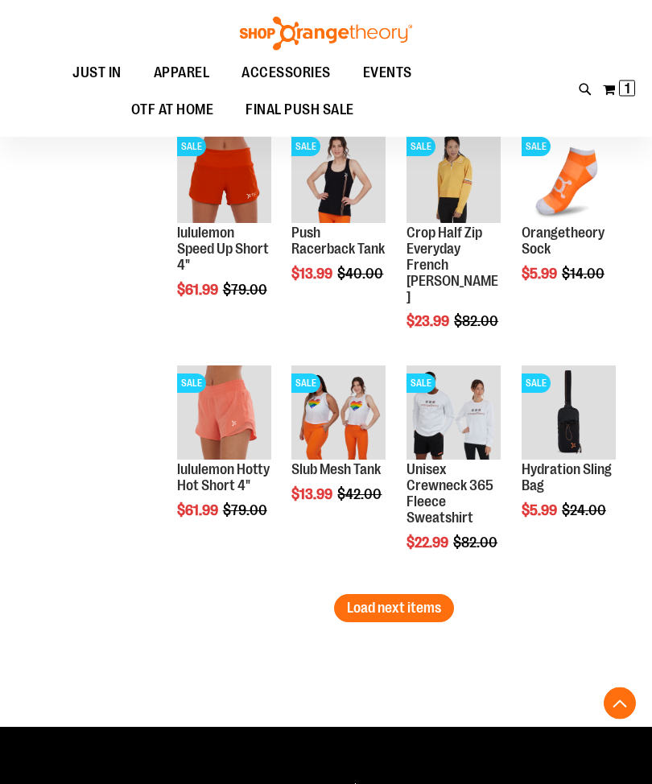
scroll to position [5396, 0]
click at [429, 608] on span "Load next items" at bounding box center [394, 608] width 94 height 16
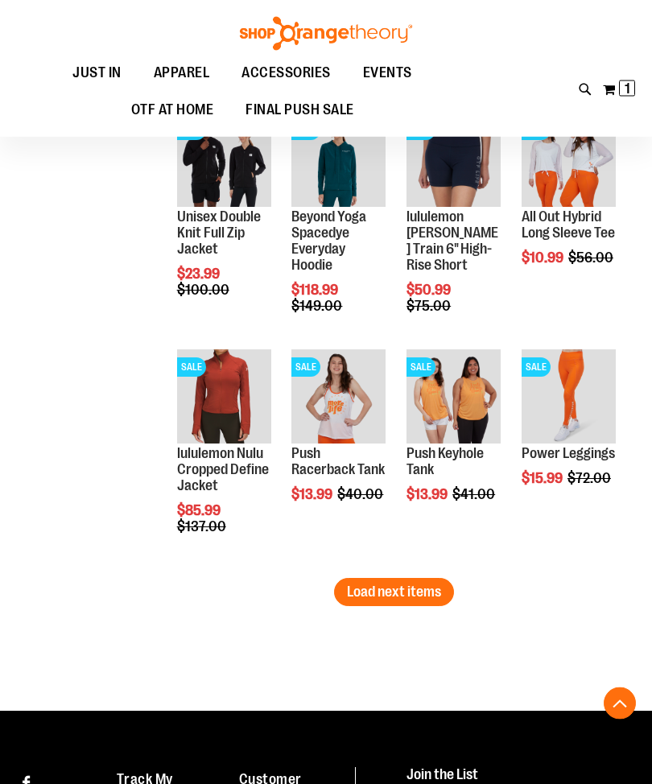
click at [420, 589] on span "Load next items" at bounding box center [394, 592] width 94 height 16
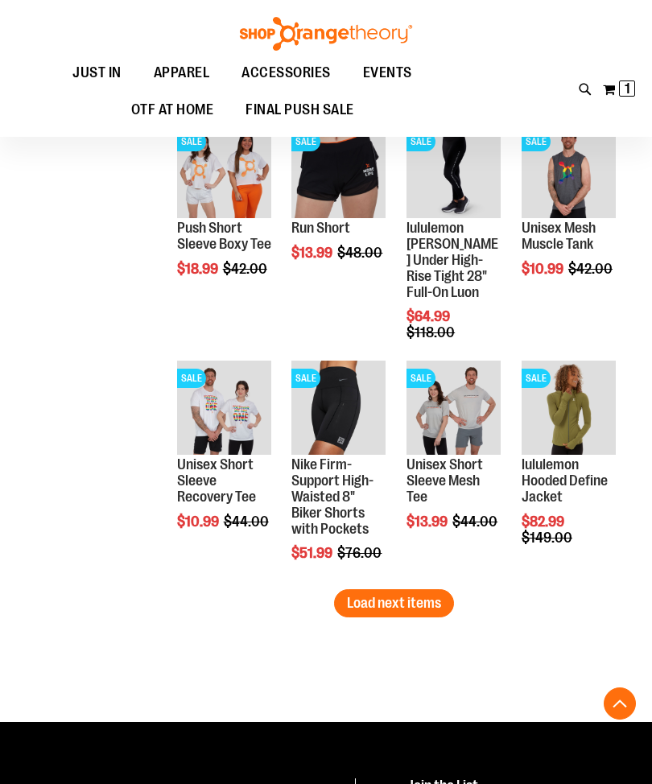
scroll to position [6822, 0]
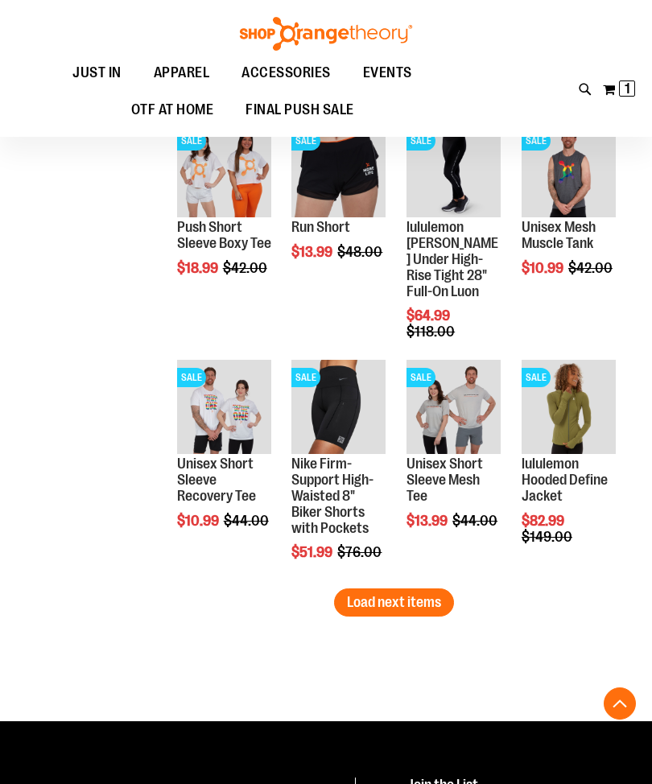
click at [427, 607] on span "Load next items" at bounding box center [394, 602] width 94 height 16
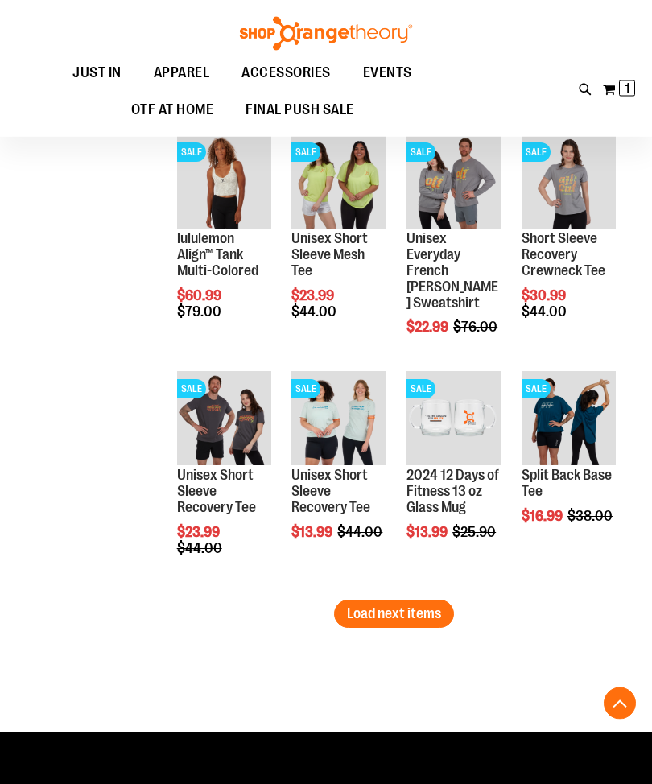
click at [410, 608] on span "Load next items" at bounding box center [394, 614] width 94 height 16
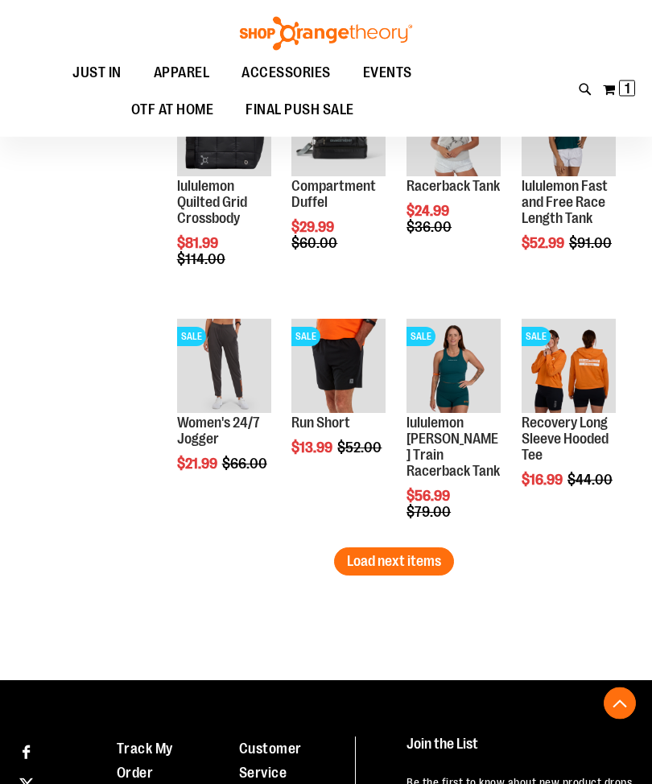
scroll to position [8282, 0]
click at [427, 556] on span "Load next items" at bounding box center [394, 561] width 94 height 16
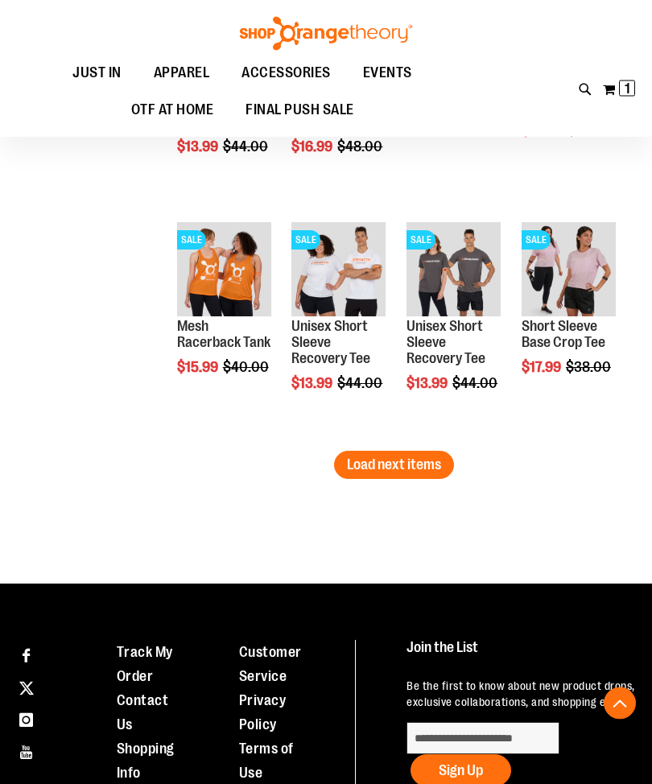
scroll to position [9104, 0]
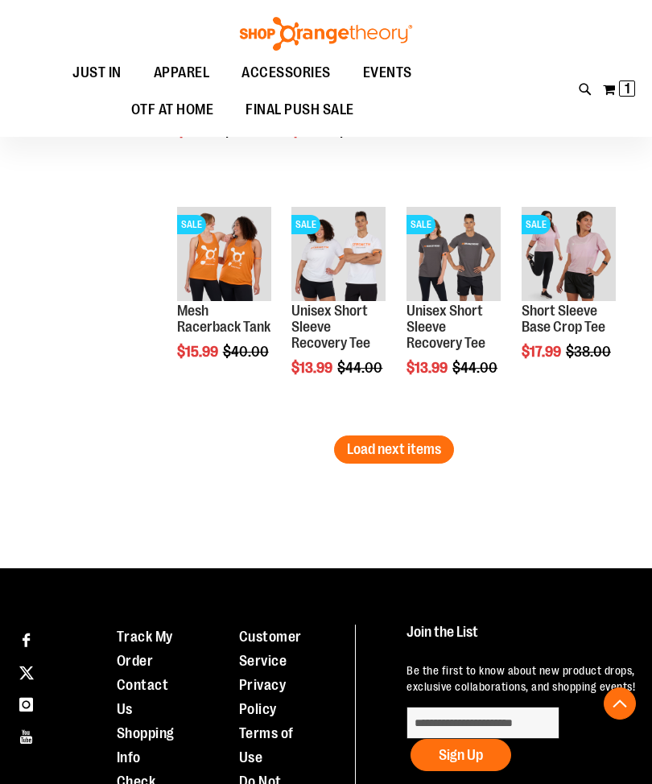
click at [436, 446] on span "Load next items" at bounding box center [394, 449] width 94 height 16
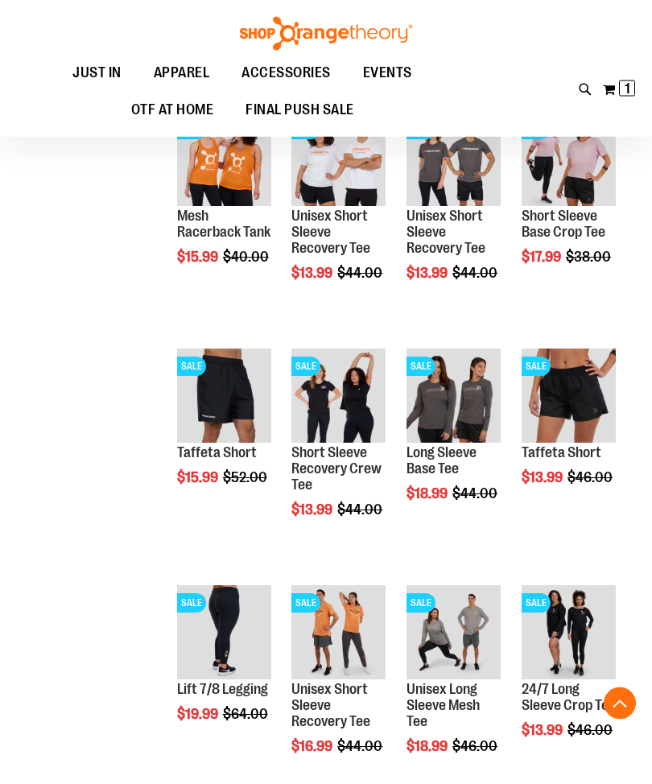
scroll to position [9199, 0]
click at [464, 369] on img "product" at bounding box center [453, 396] width 94 height 94
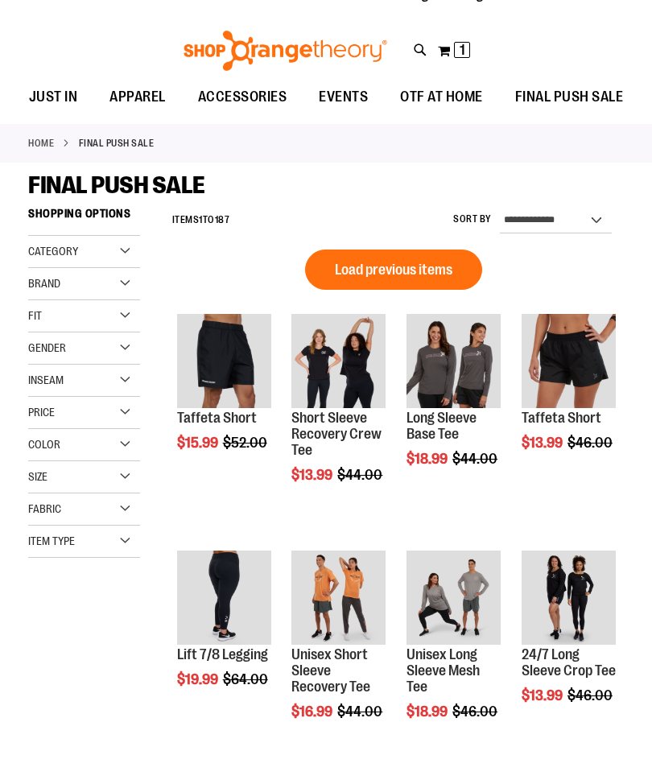
scroll to position [54, 0]
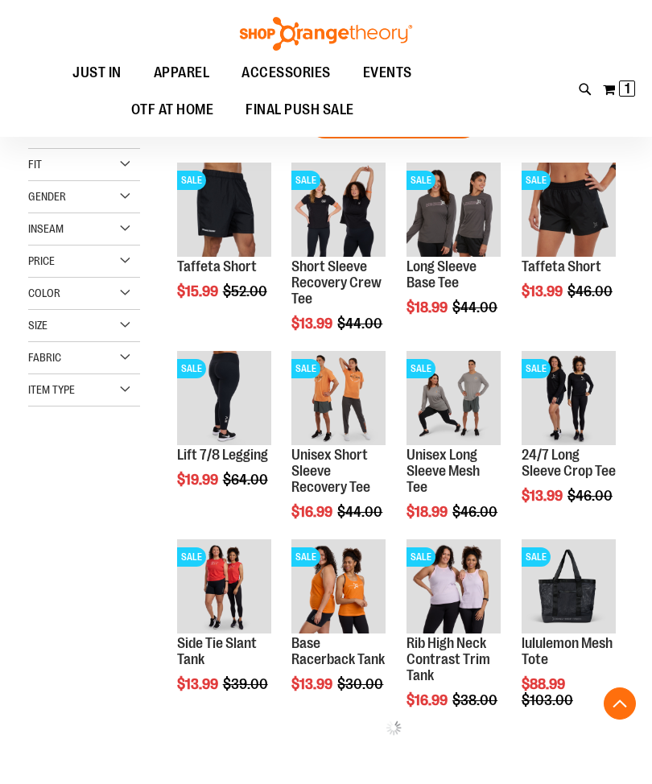
scroll to position [184, 0]
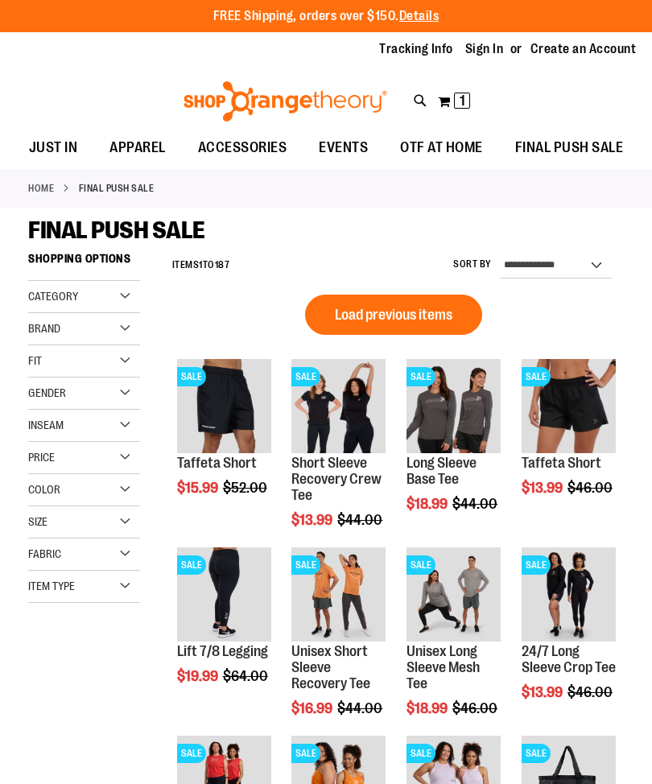
click at [629, 76] on div "Toggle Nav Search Popular Suggestions Advanced Search" at bounding box center [326, 96] width 652 height 65
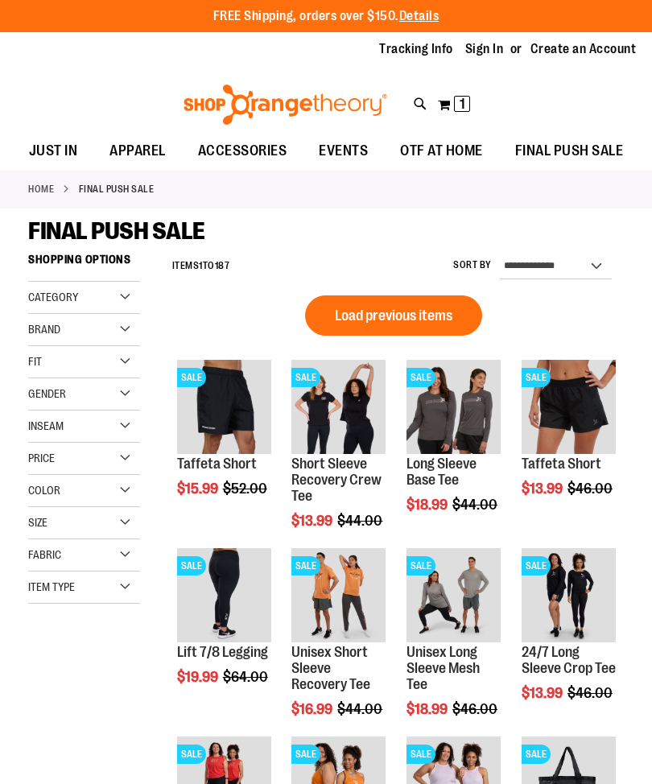
click at [460, 81] on div "Toggle Nav Search Popular Suggestions Advanced Search" at bounding box center [326, 100] width 652 height 65
click at [457, 101] on span "1 1 items" at bounding box center [462, 104] width 16 height 16
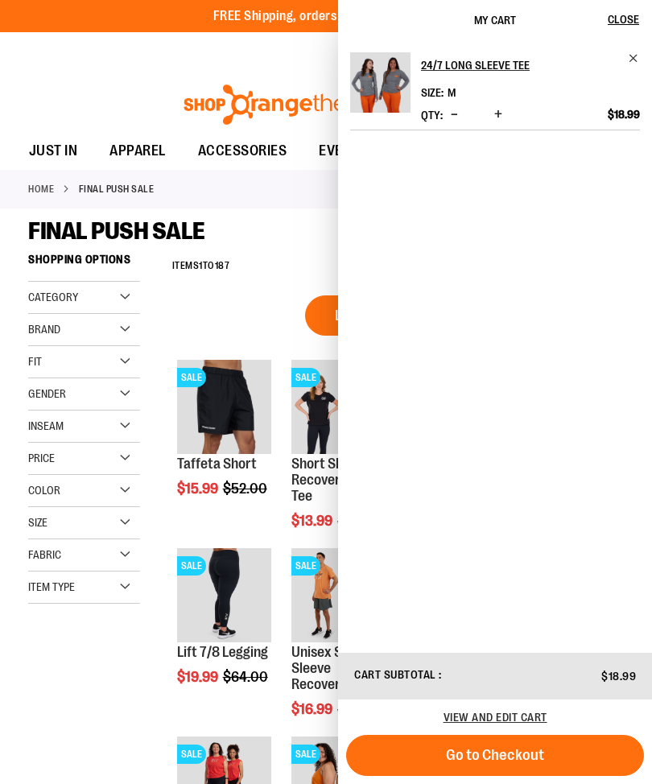
click at [528, 749] on span "Go to Checkout" at bounding box center [495, 755] width 98 height 18
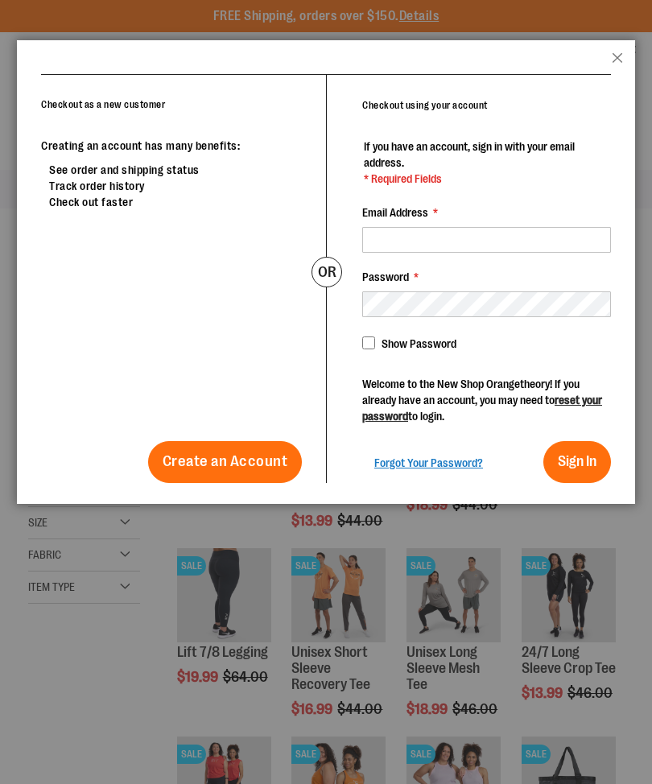
click at [576, 456] on span "Sign In" at bounding box center [577, 461] width 39 height 16
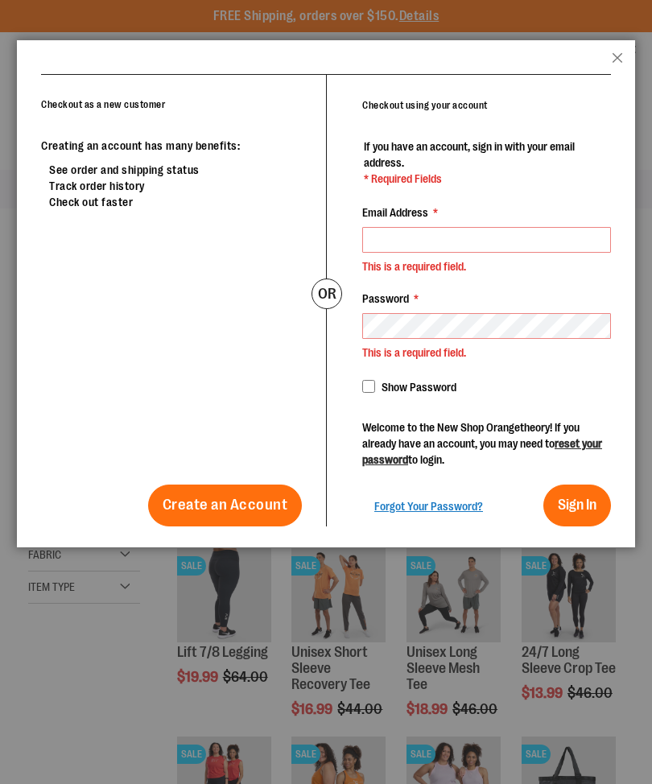
click at [396, 219] on label "Email Address *" at bounding box center [400, 212] width 76 height 16
click at [396, 227] on input "Email Address *" at bounding box center [486, 240] width 249 height 26
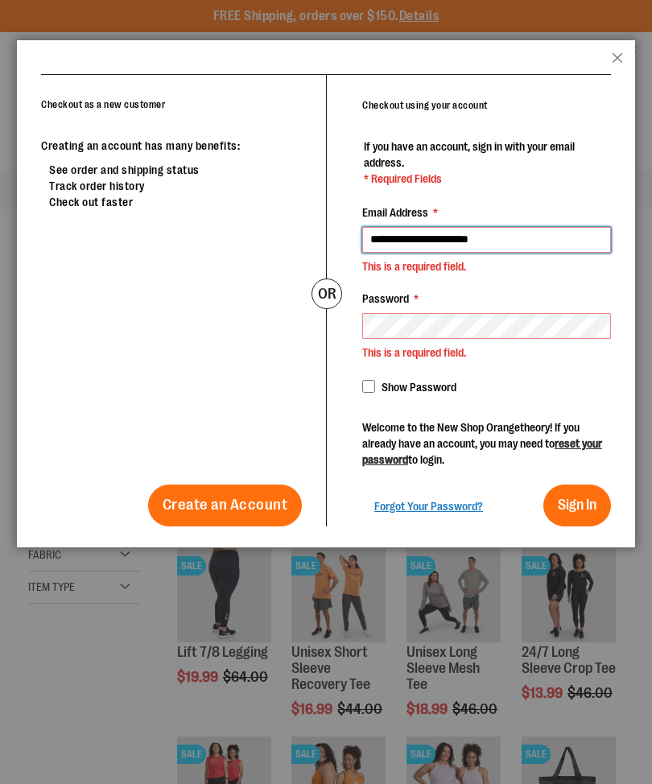
type input "**********"
click at [622, 59] on button "Close" at bounding box center [617, 62] width 11 height 21
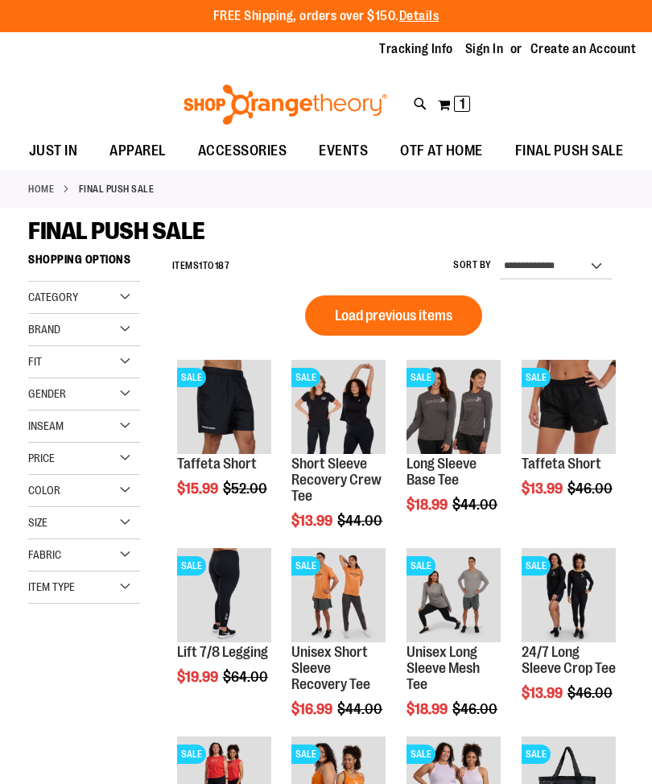
click at [485, 52] on link "Sign In" at bounding box center [484, 49] width 39 height 18
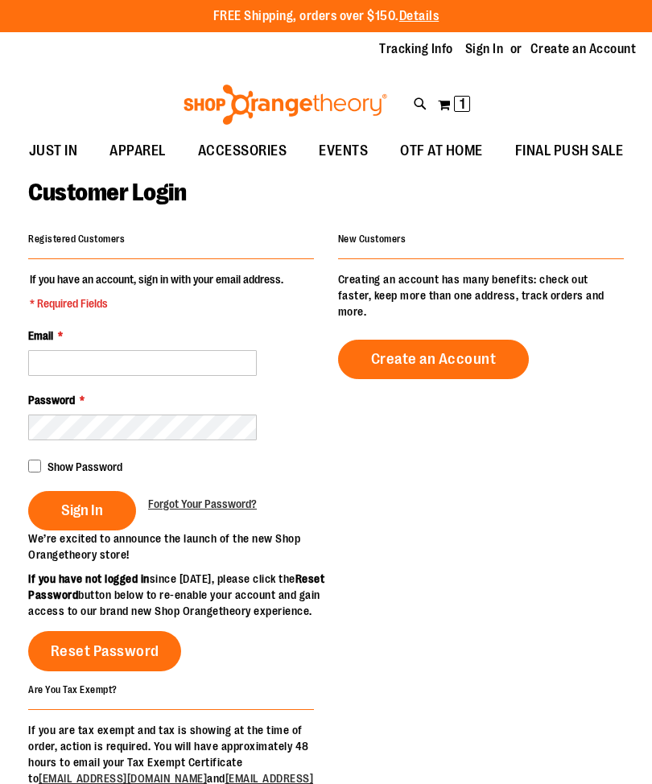
click at [389, 86] on img at bounding box center [285, 105] width 208 height 40
